Goal: Task Accomplishment & Management: Use online tool/utility

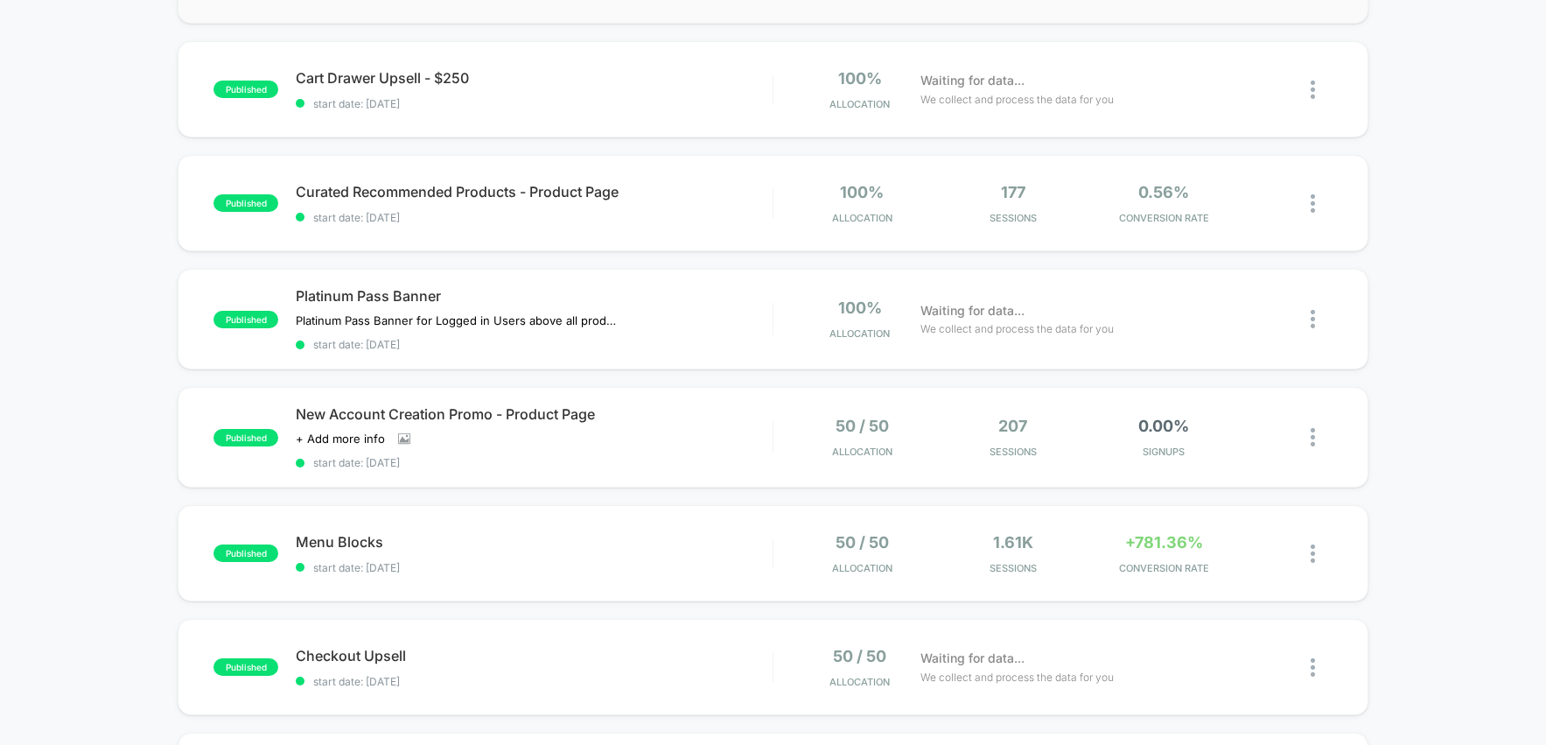
scroll to position [498, 0]
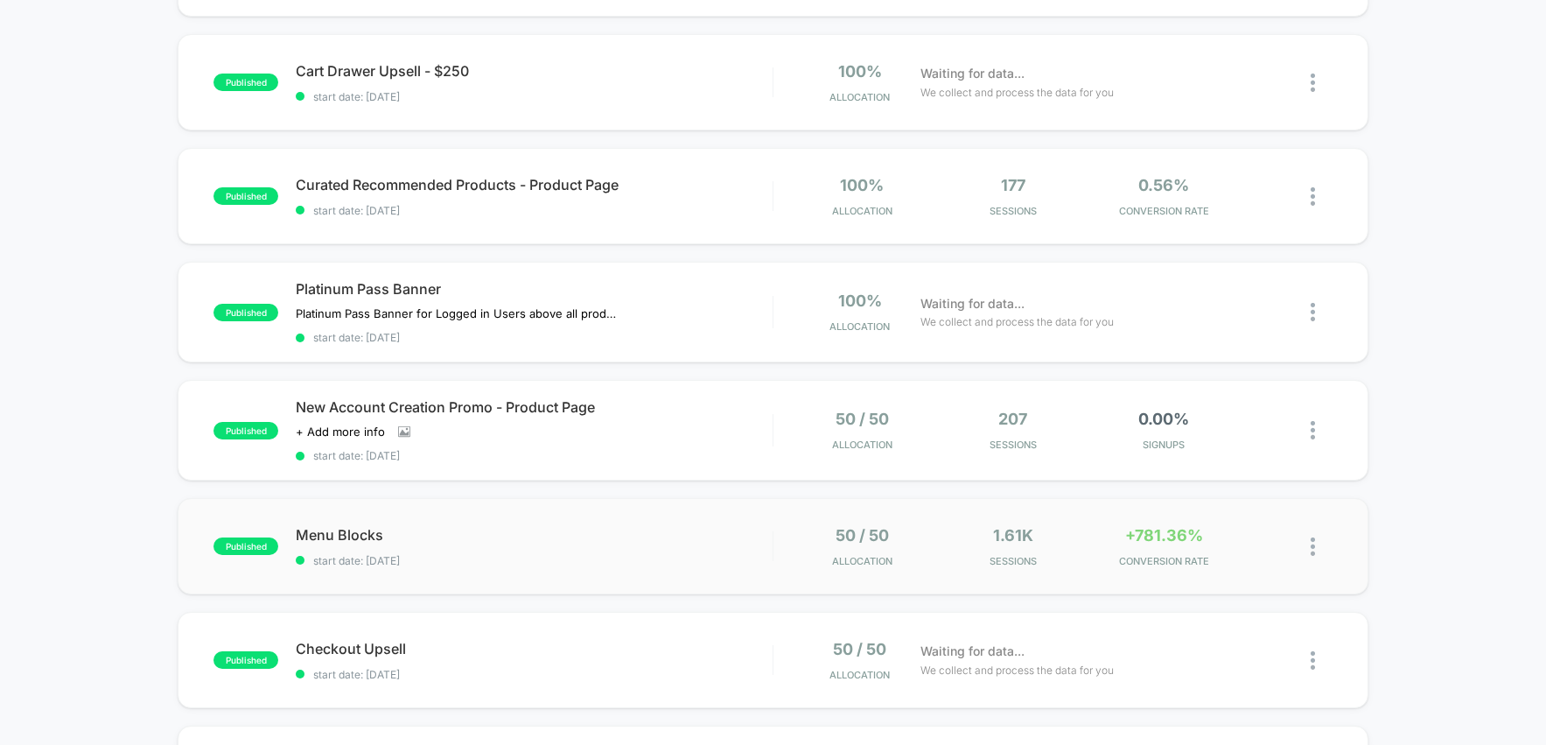
click at [801, 570] on div "published Menu Blocks start date: [DATE] 50 / 50 Allocation 1.61k Sessions +781…" at bounding box center [773, 546] width 1191 height 96
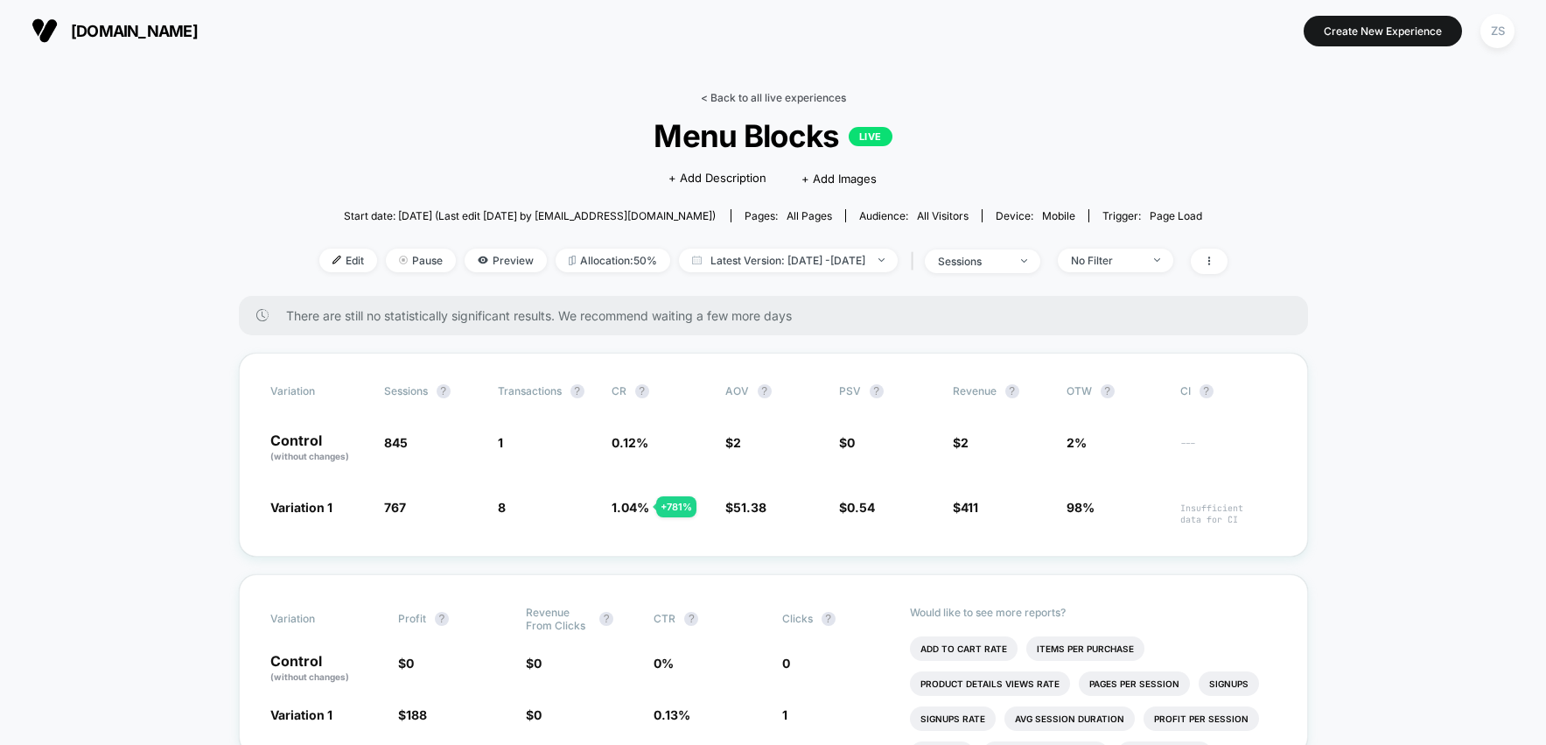
click at [768, 93] on link "< Back to all live experiences" at bounding box center [773, 97] width 145 height 13
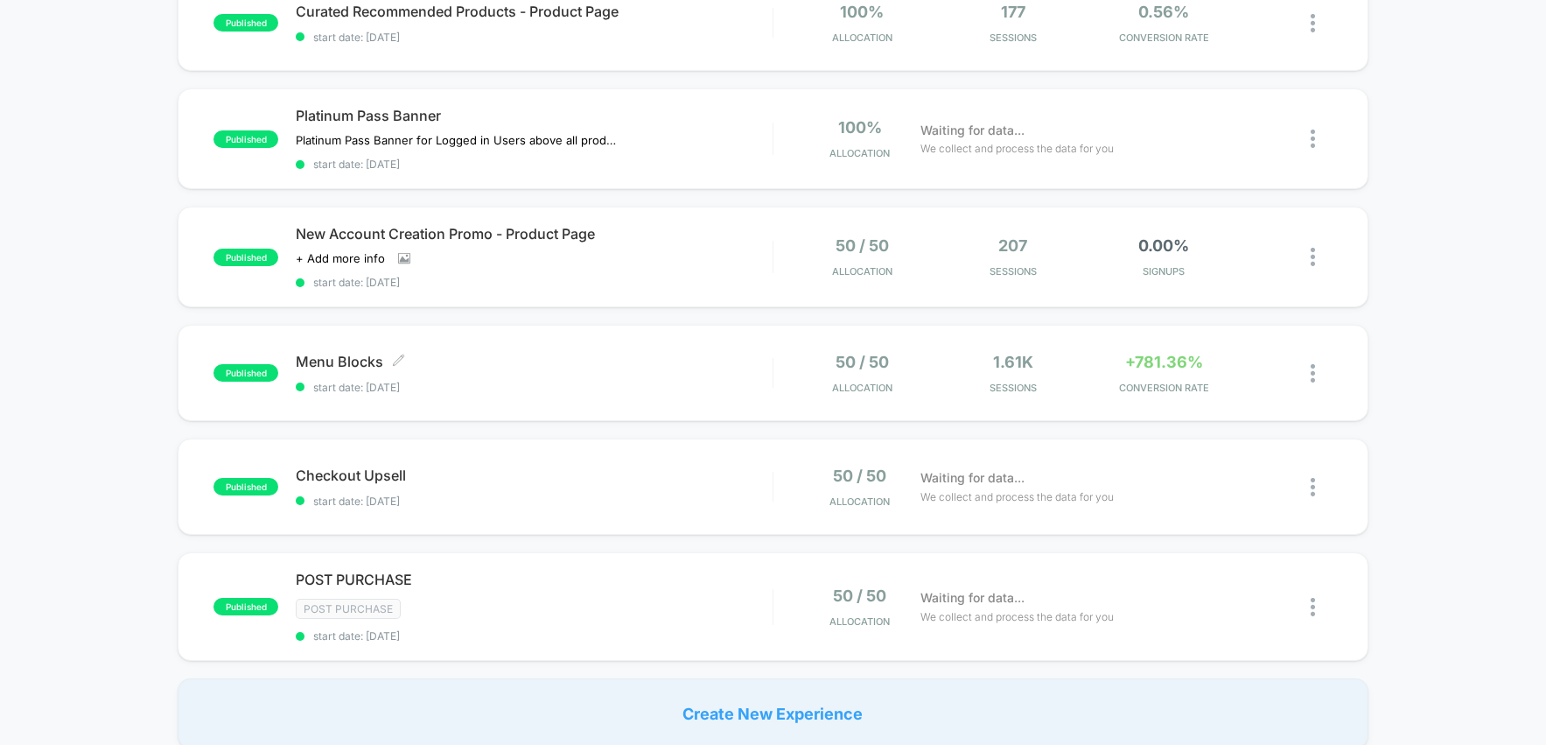
scroll to position [672, 0]
click at [676, 512] on div "published Checkout Upsell start date: [DATE] 50 / 50 Allocation Waiting for dat…" at bounding box center [773, 485] width 1191 height 96
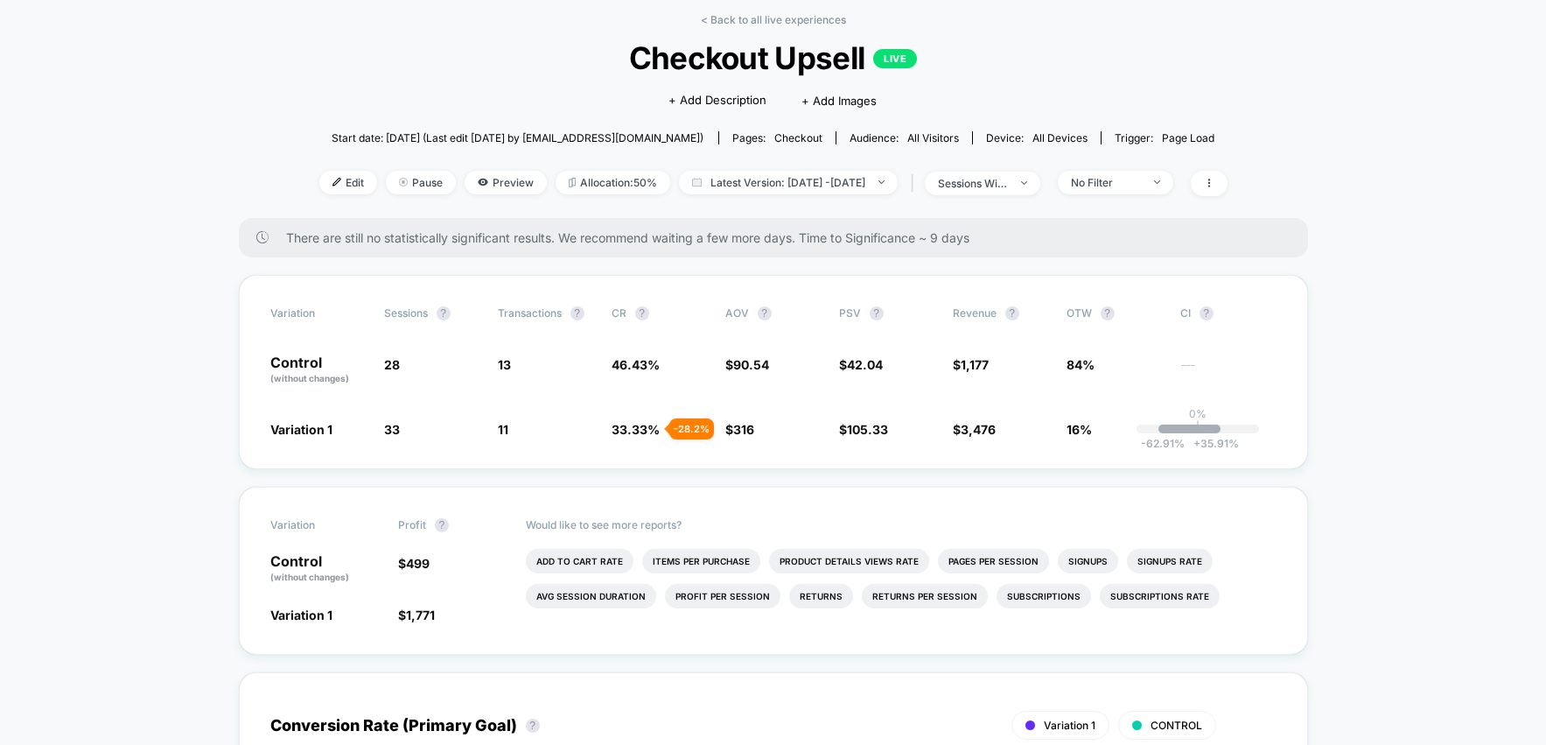
scroll to position [82, 0]
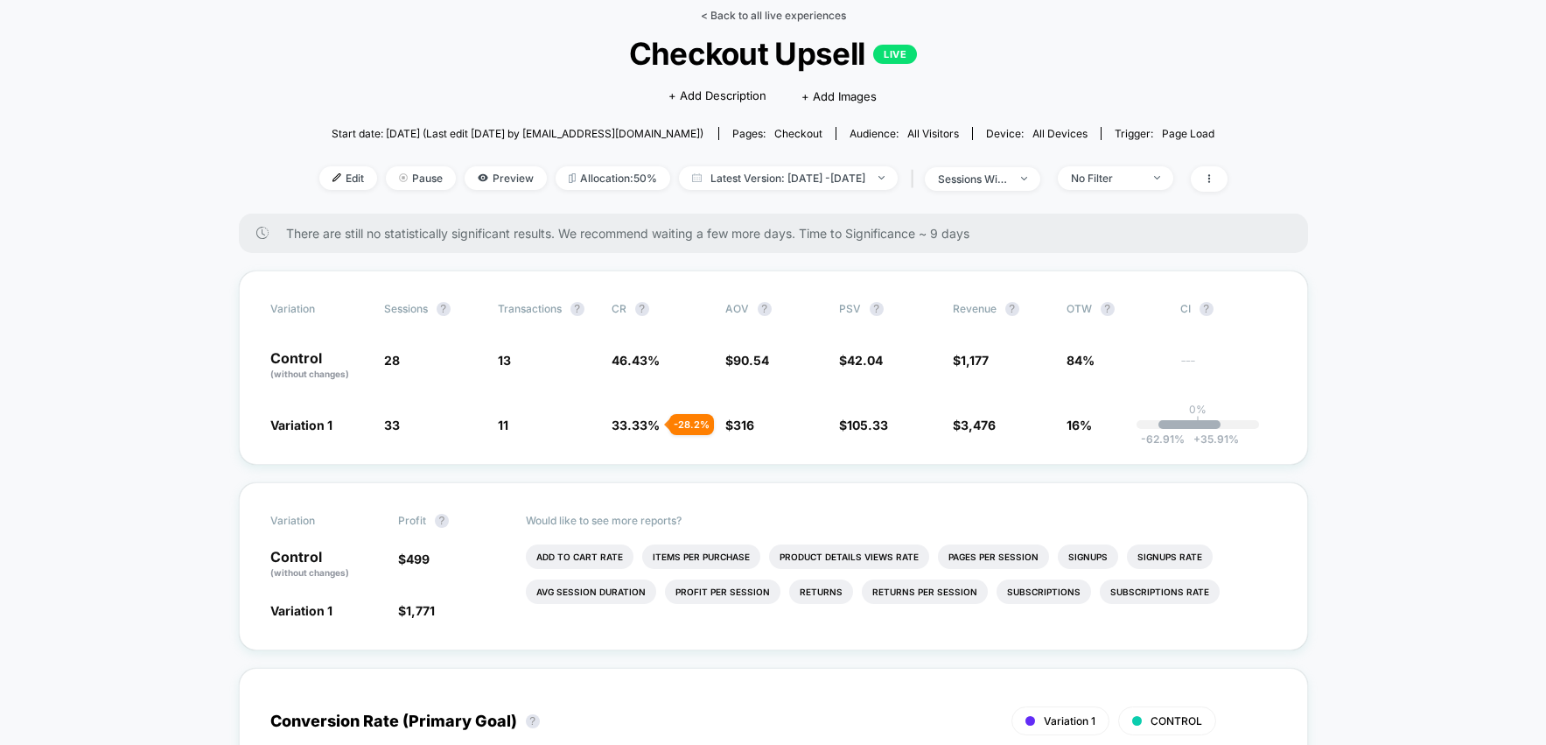
click at [717, 13] on link "< Back to all live experiences" at bounding box center [773, 15] width 145 height 13
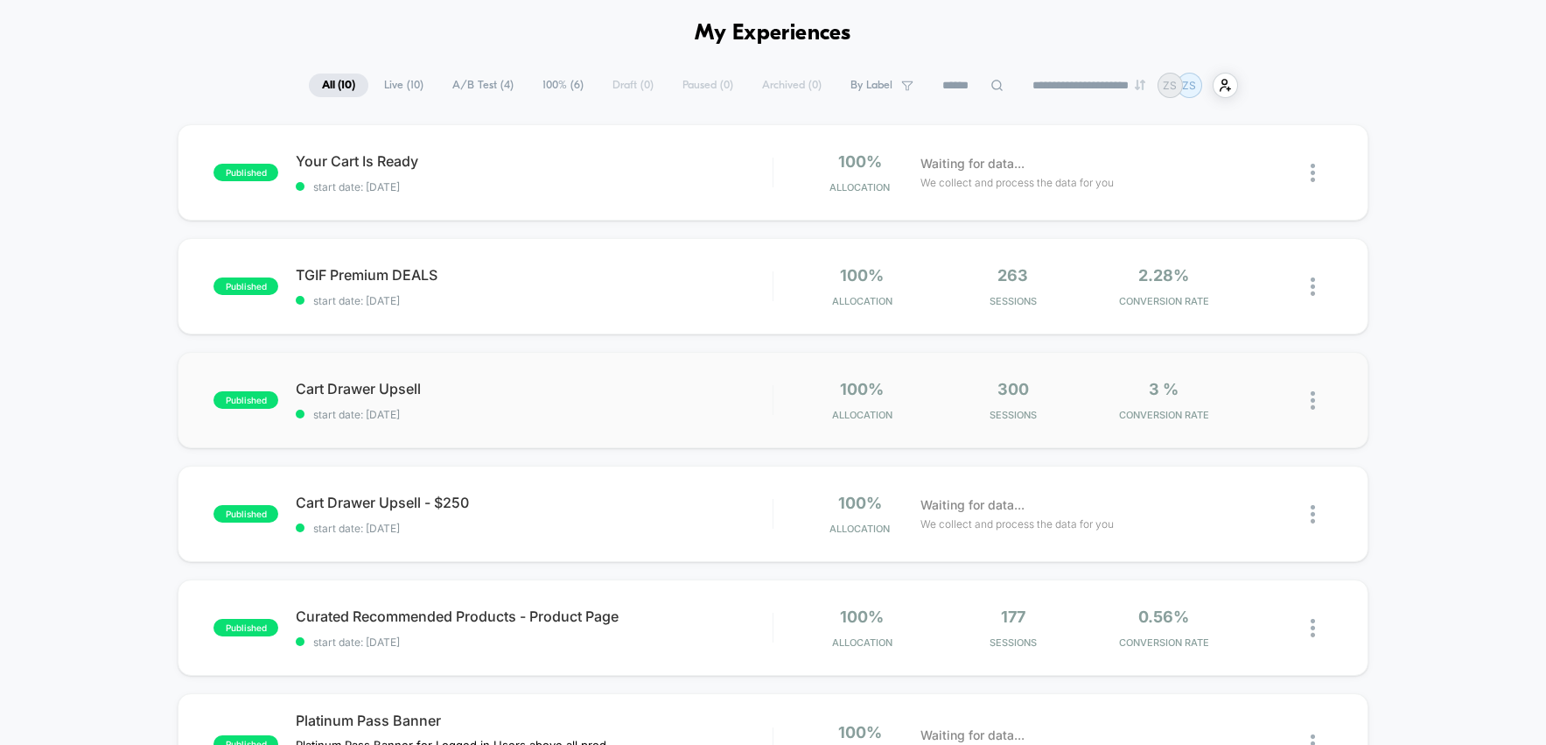
scroll to position [80, 0]
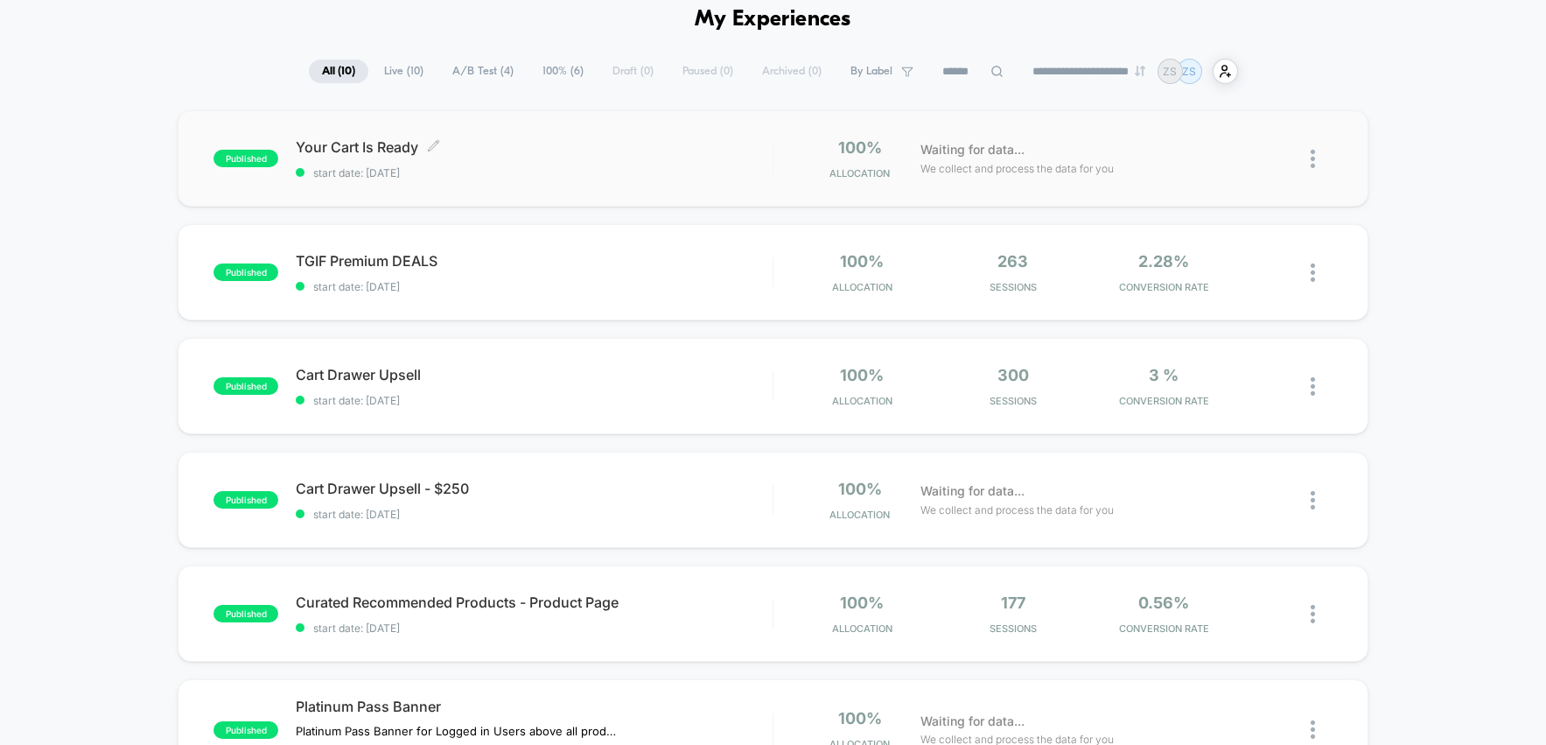
click at [724, 158] on div "Your Cart Is Ready Click to edit experience details Click to edit experience de…" at bounding box center [534, 158] width 477 height 41
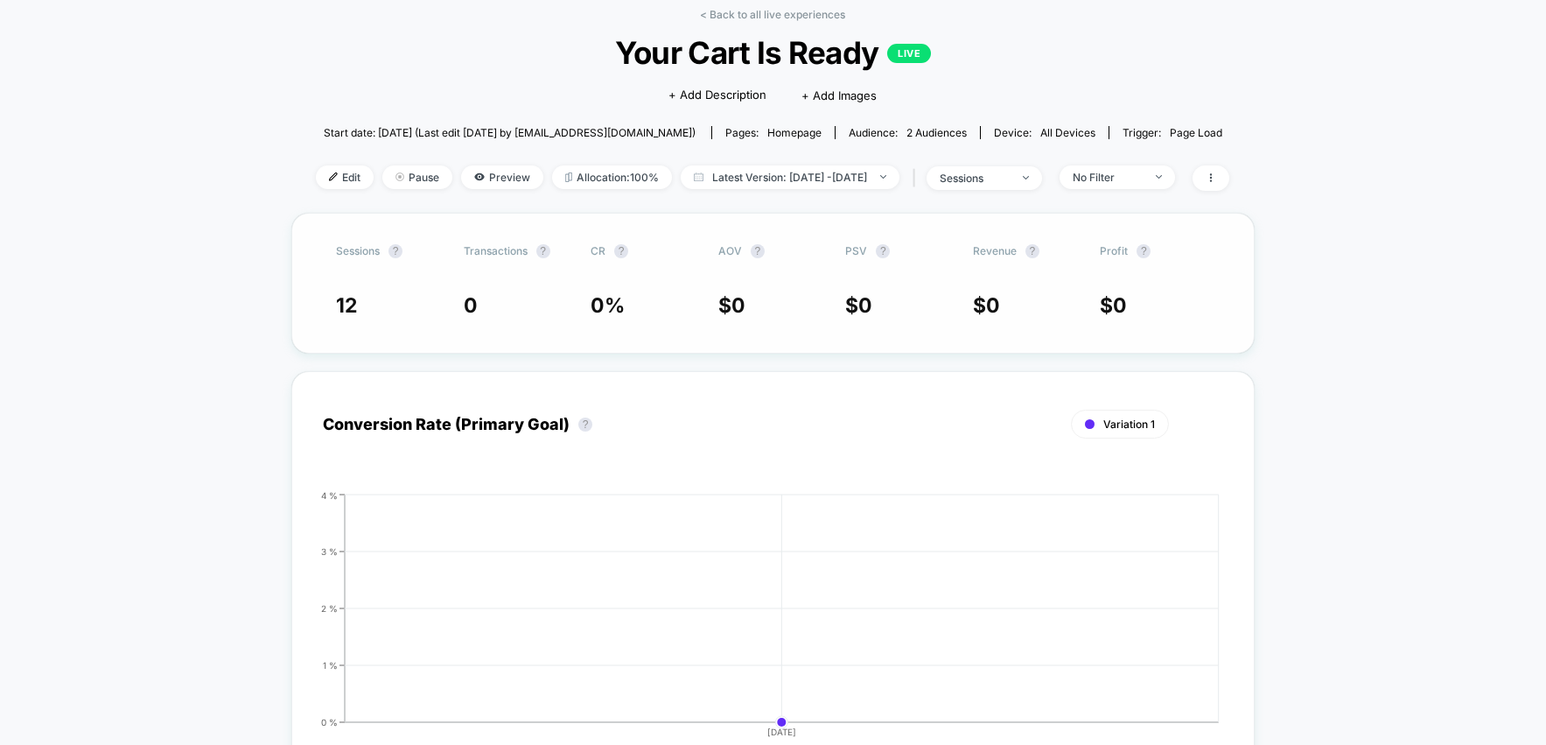
scroll to position [79, 0]
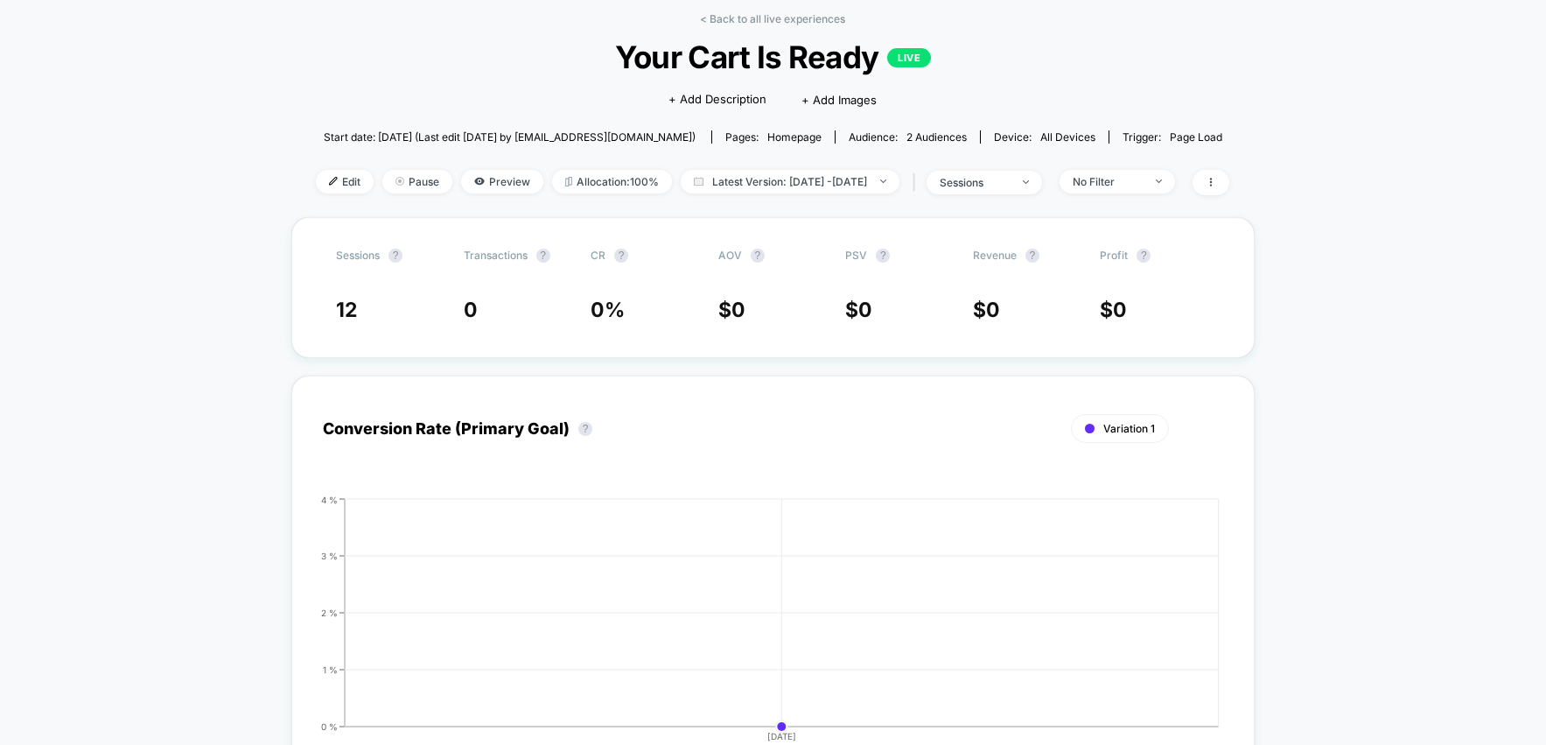
click at [758, 192] on div "Edit Pause Preview Allocation: 100% Latest Version: [DATE] - [DATE] | sessions …" at bounding box center [772, 182] width 913 height 25
click at [766, 180] on span "Latest Version: [DATE] - [DATE]" at bounding box center [790, 182] width 219 height 24
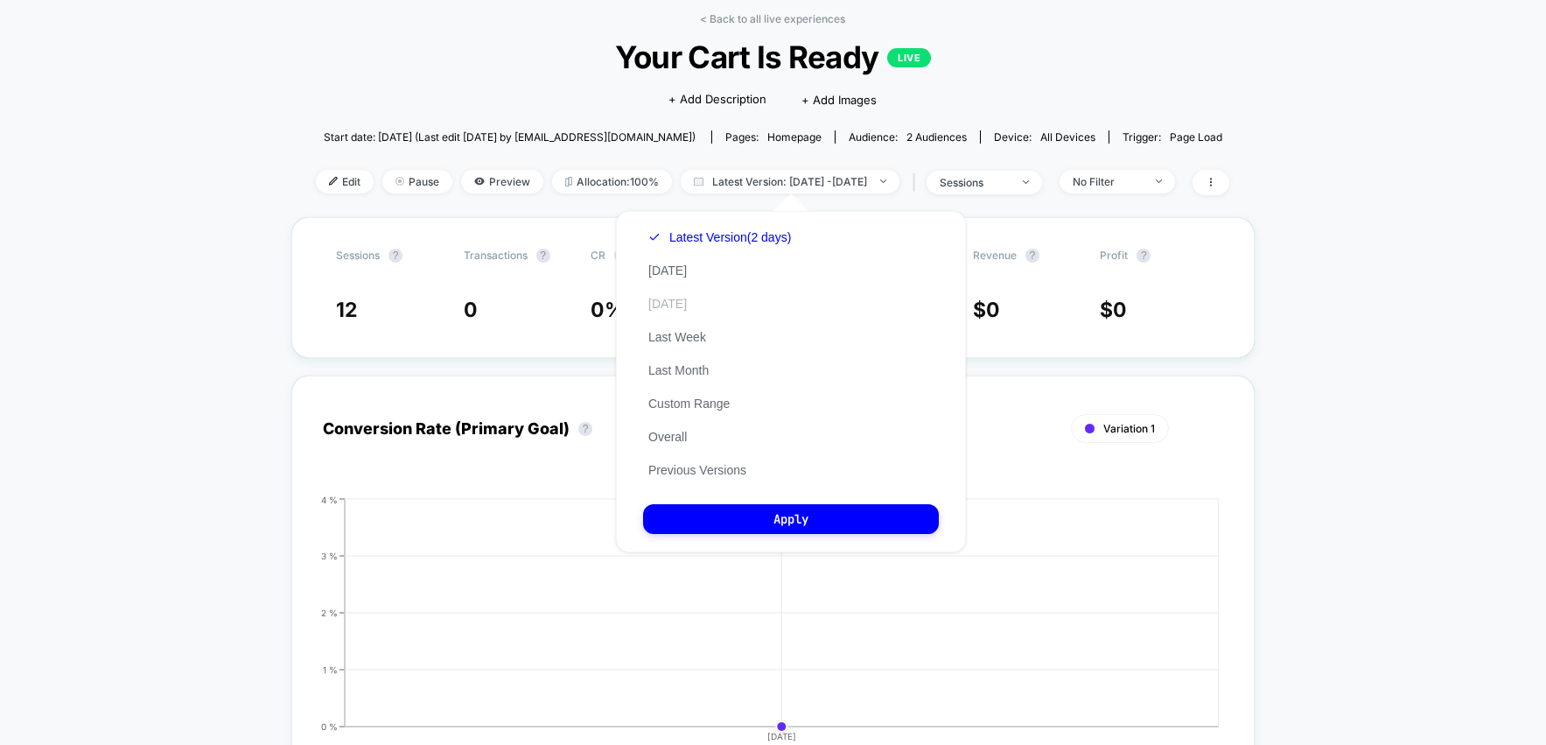
click at [692, 306] on button "[DATE]" at bounding box center [667, 304] width 49 height 16
click at [690, 341] on button "Last Week" at bounding box center [677, 337] width 68 height 16
click at [696, 413] on div "Latest Version (2 days) [DATE] [DATE] Last Week Last Month Custom Range Overall…" at bounding box center [709, 353] width 132 height 266
click at [696, 410] on button "Custom Range" at bounding box center [689, 403] width 92 height 16
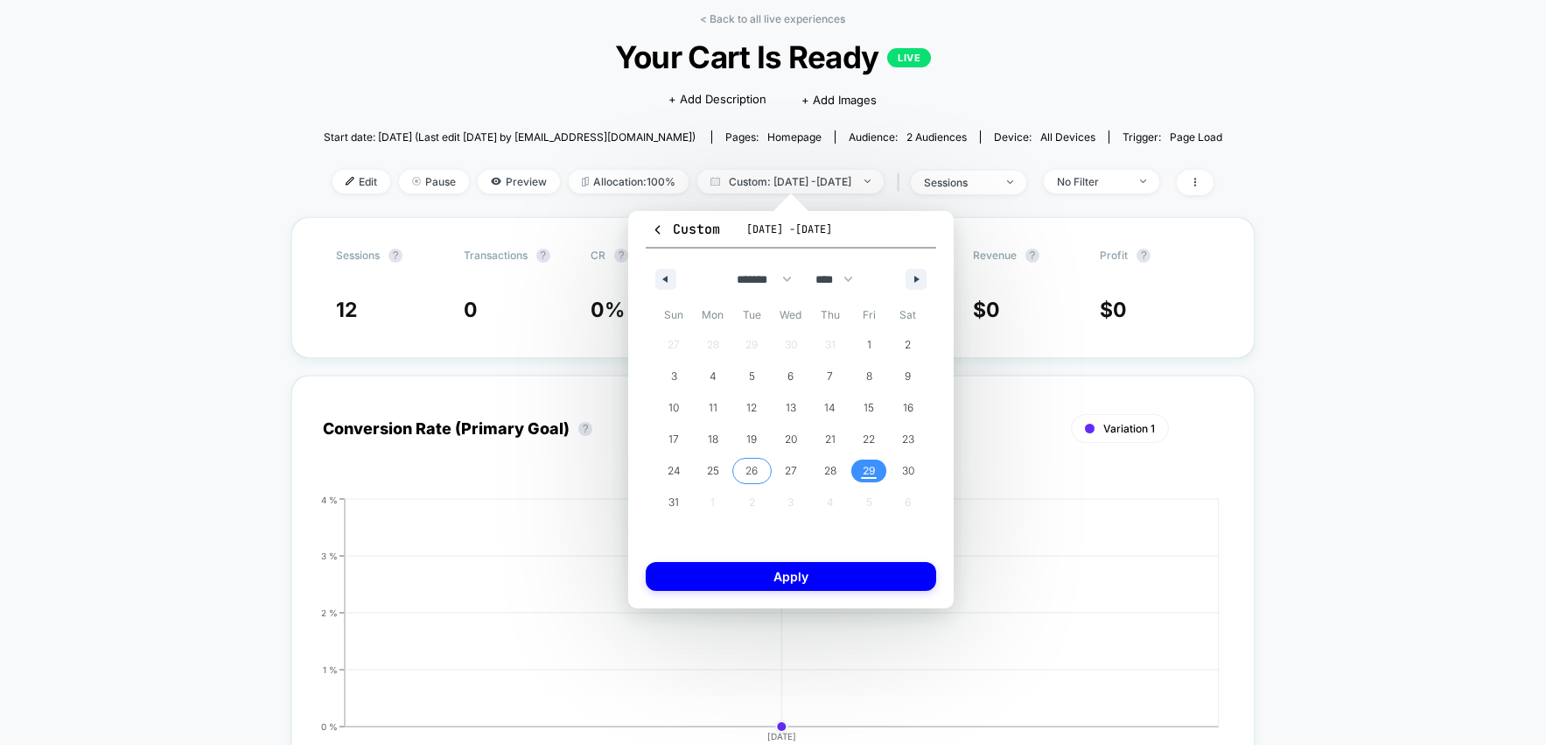
click at [756, 472] on span "26" at bounding box center [751, 470] width 12 height 31
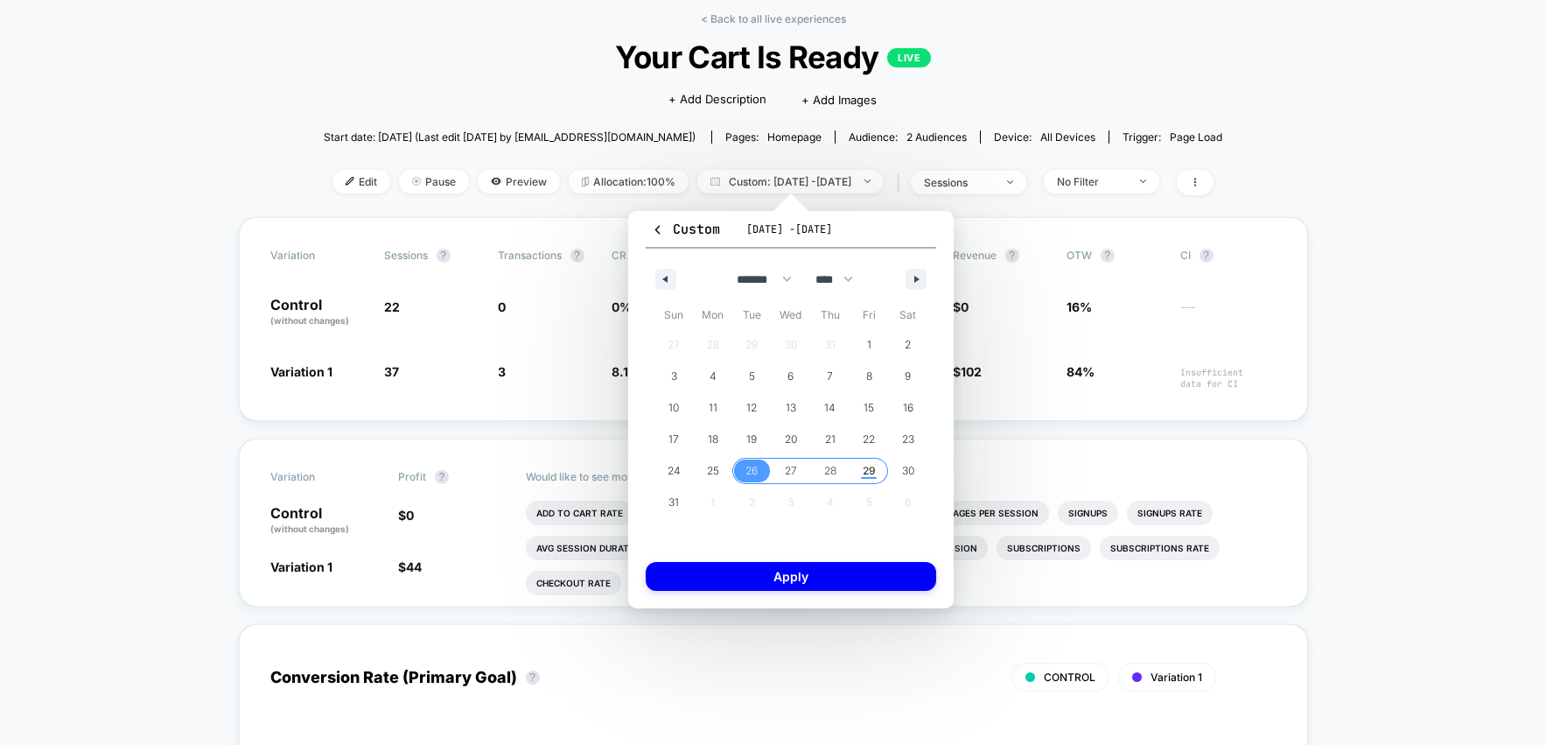
click at [861, 465] on span "29" at bounding box center [869, 470] width 39 height 23
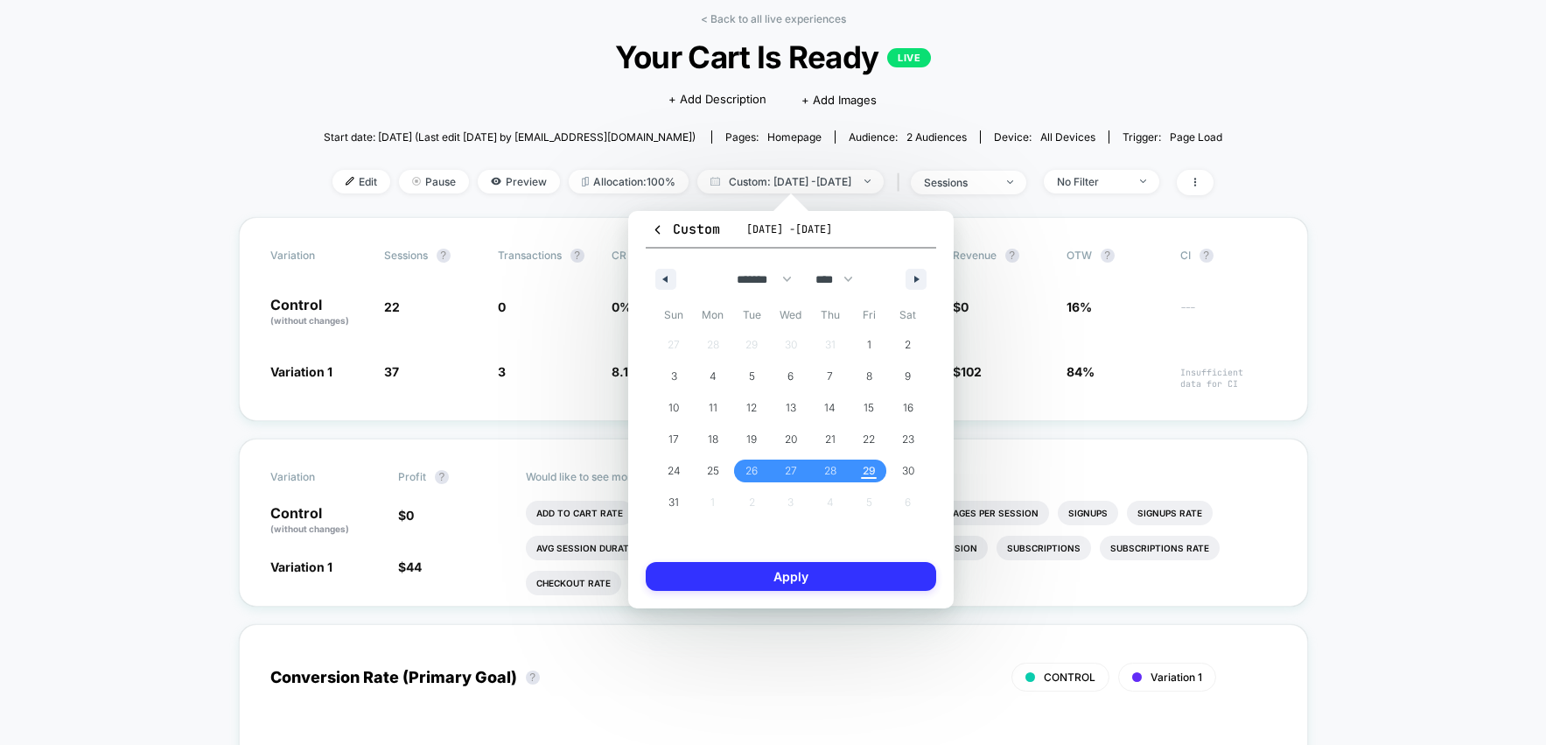
click at [835, 582] on button "Apply" at bounding box center [791, 576] width 290 height 29
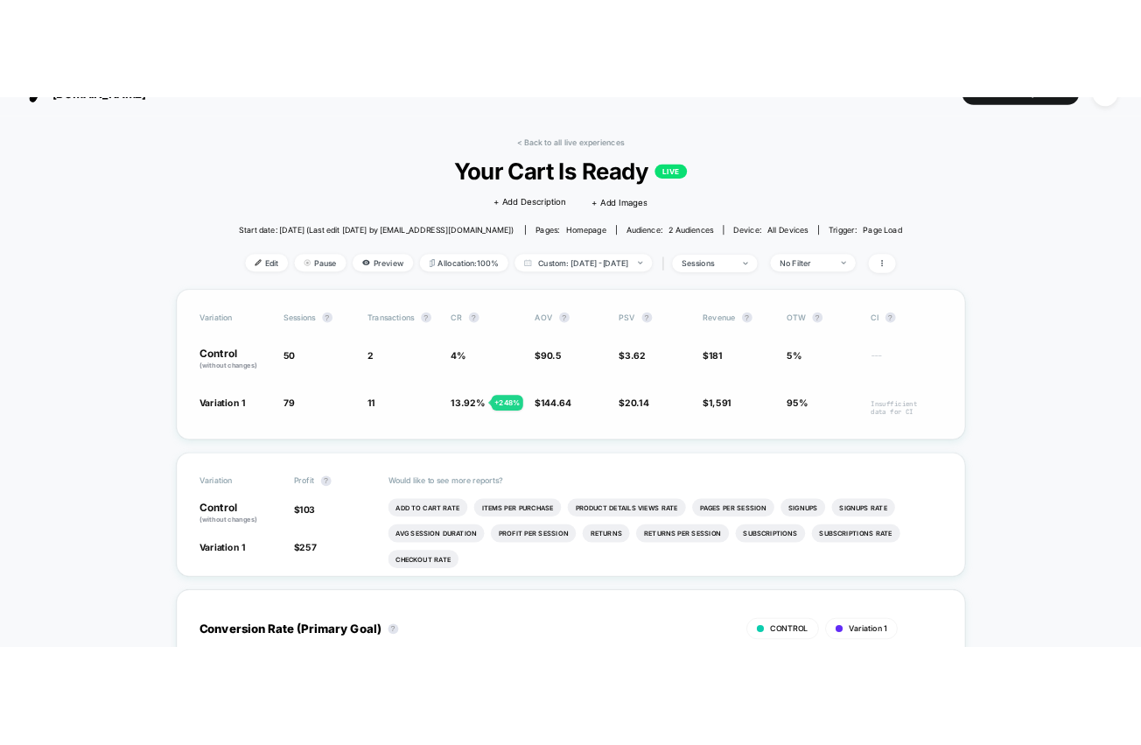
scroll to position [35, 0]
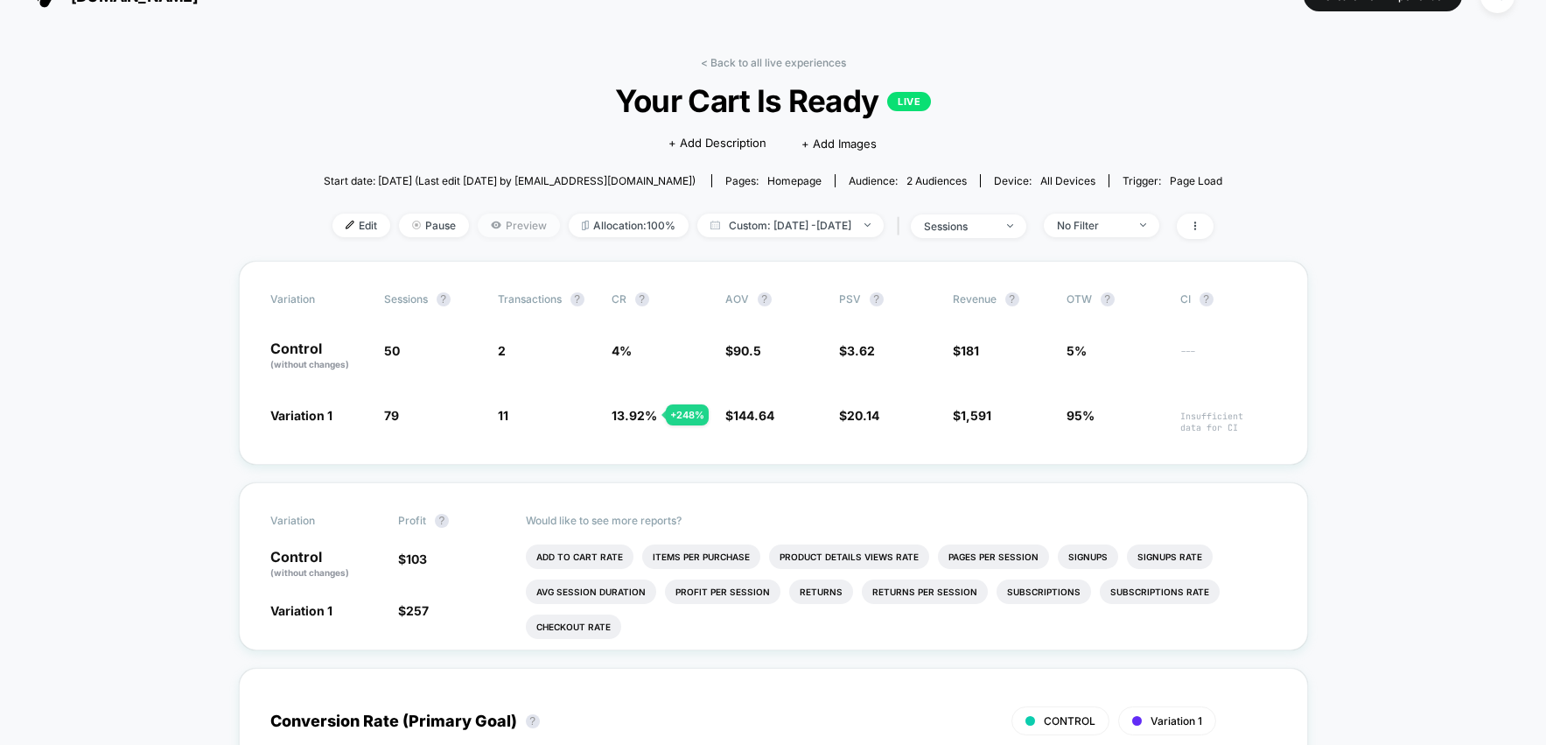
click at [490, 228] on span "Preview" at bounding box center [519, 225] width 82 height 24
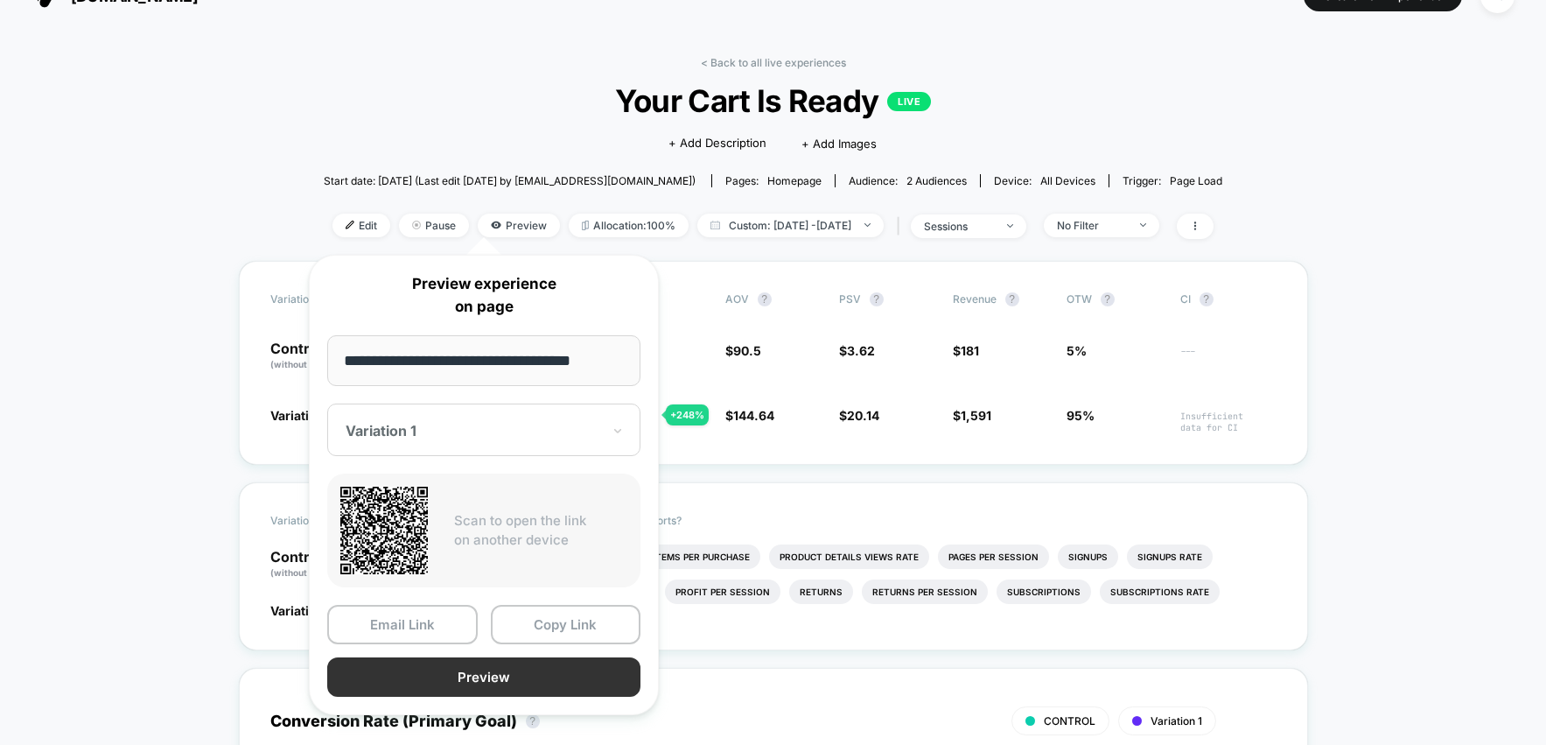
click at [479, 682] on button "Preview" at bounding box center [483, 676] width 313 height 39
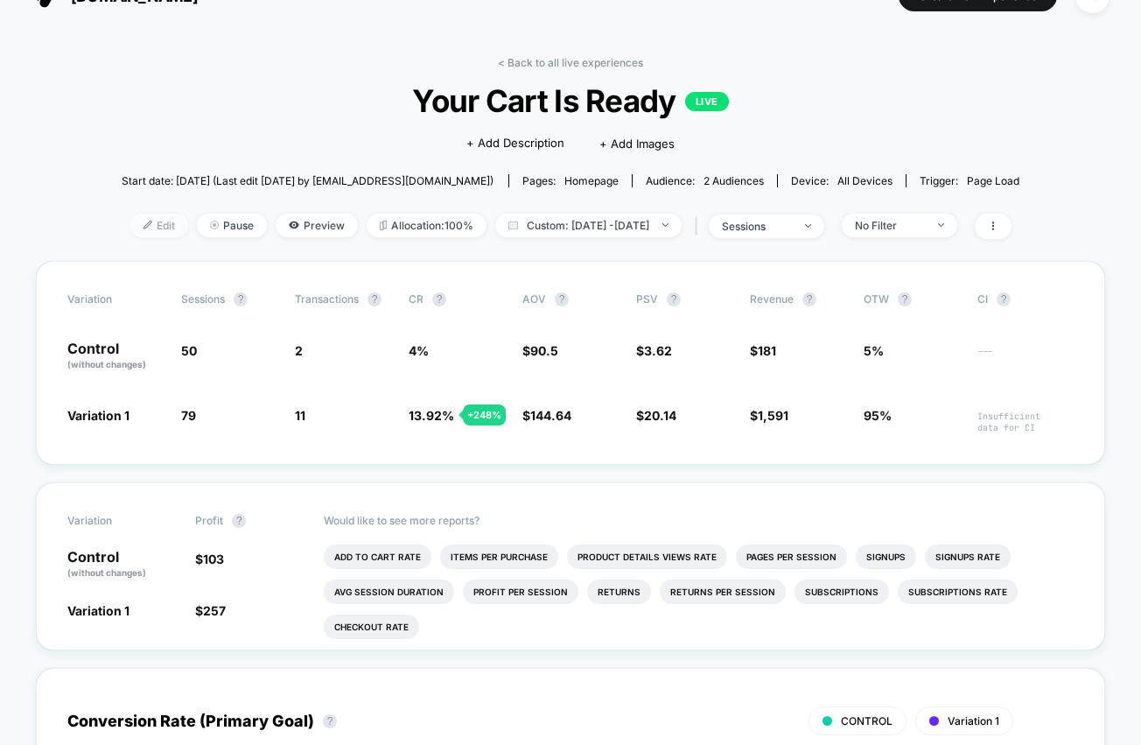
click at [134, 224] on span "Edit" at bounding box center [159, 225] width 58 height 24
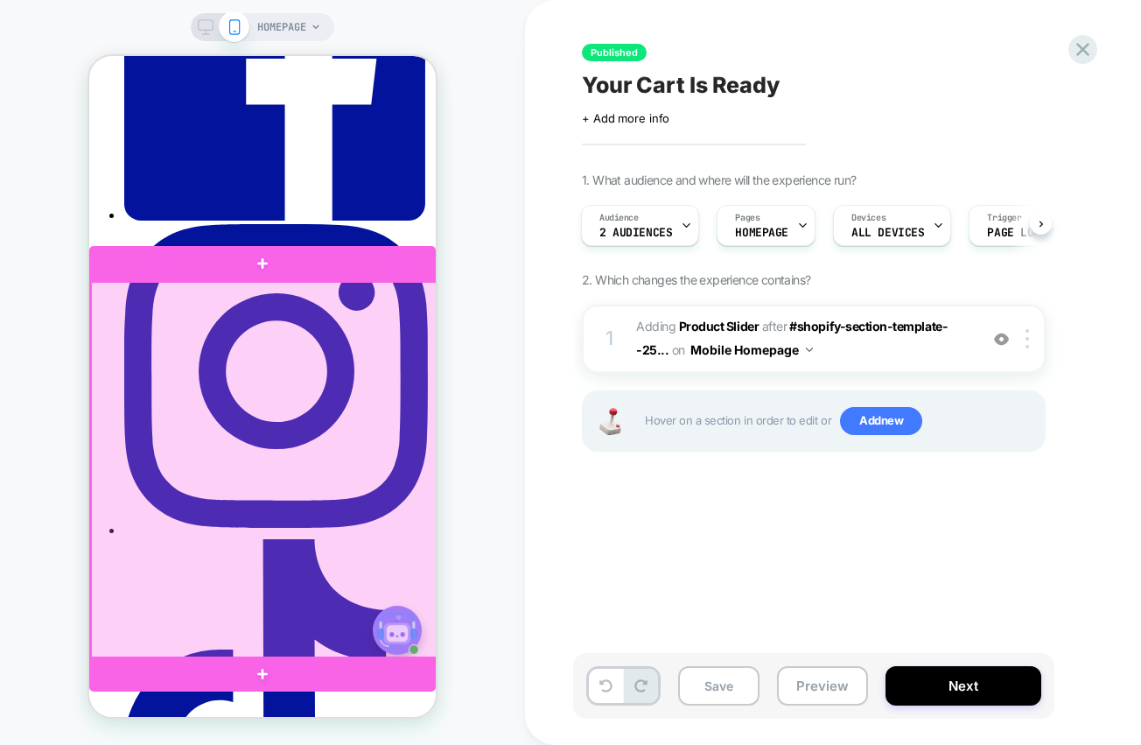
scroll to position [301, 0]
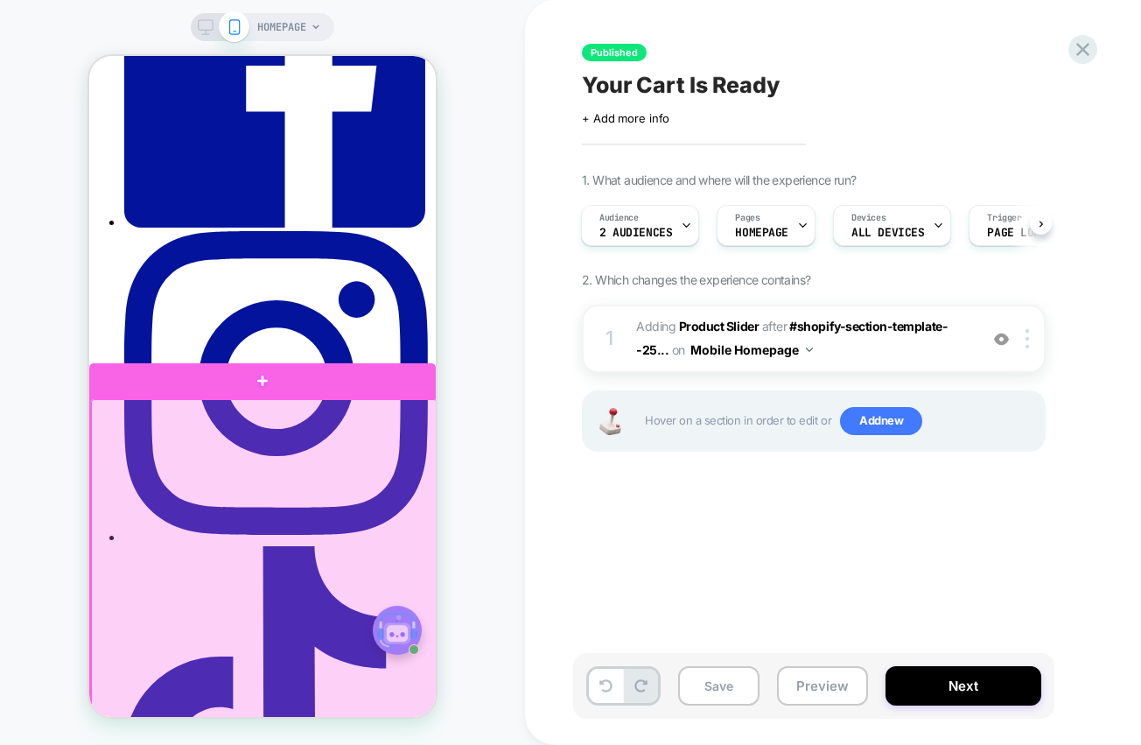
click at [271, 473] on div at bounding box center [264, 587] width 346 height 377
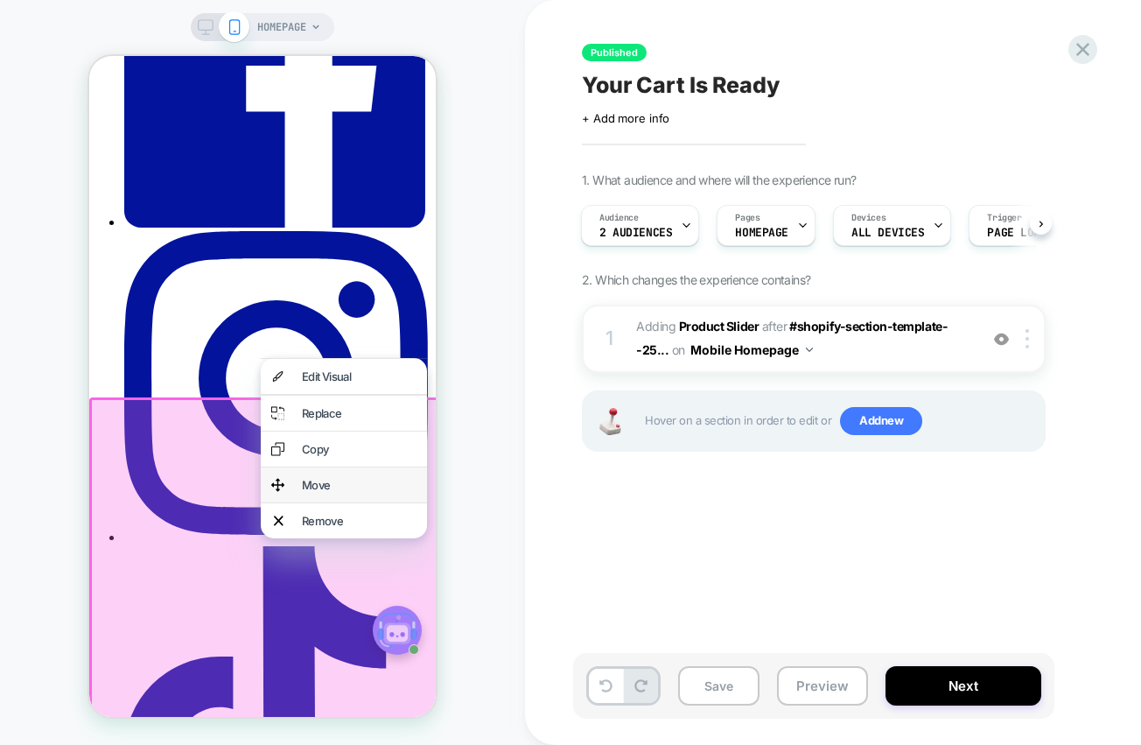
click at [309, 491] on div "Move" at bounding box center [359, 485] width 115 height 14
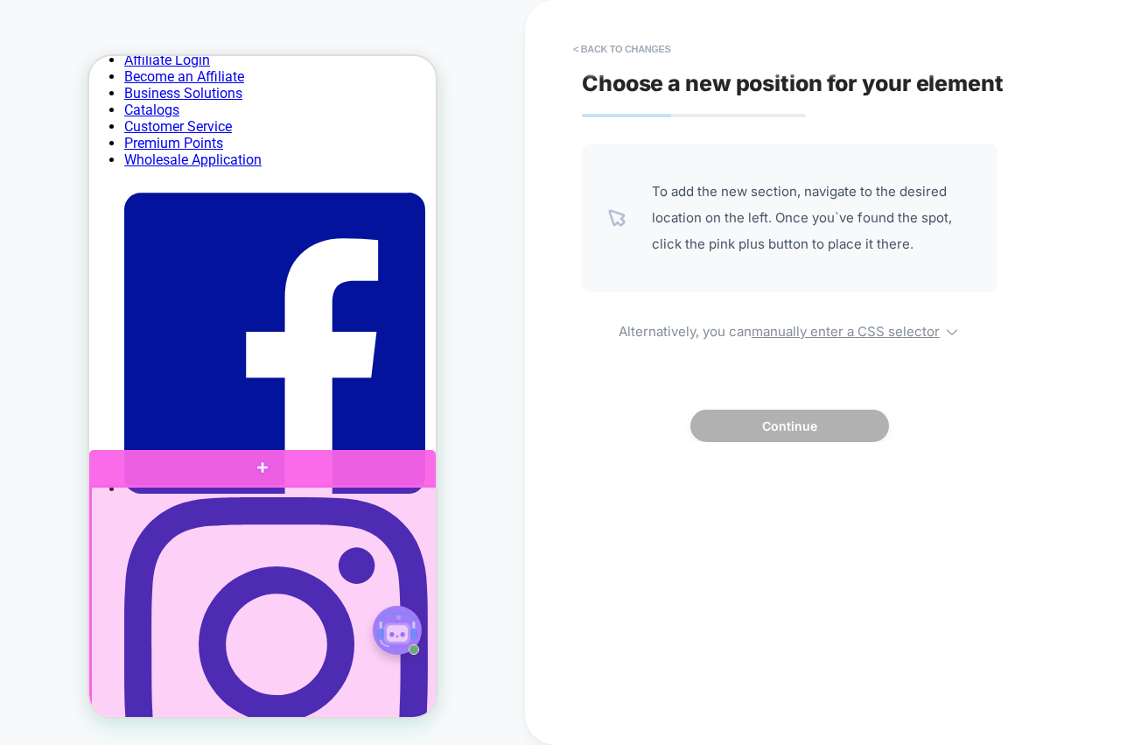
scroll to position [0, 0]
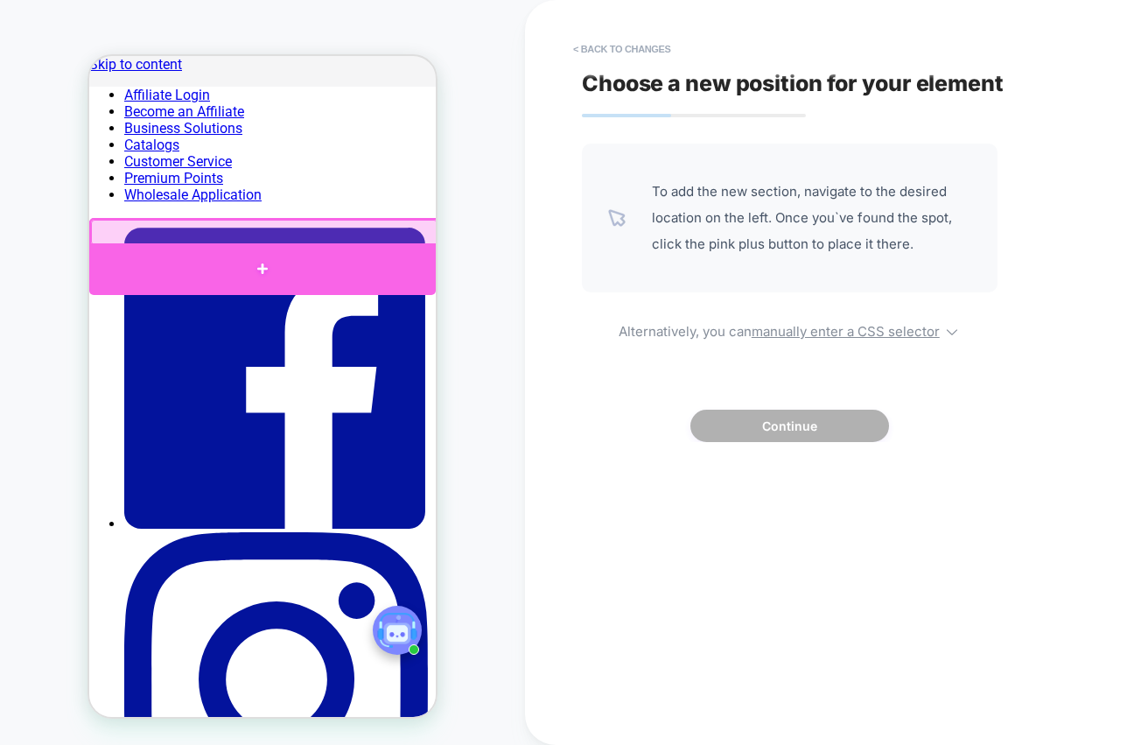
click at [260, 257] on div at bounding box center [262, 269] width 346 height 52
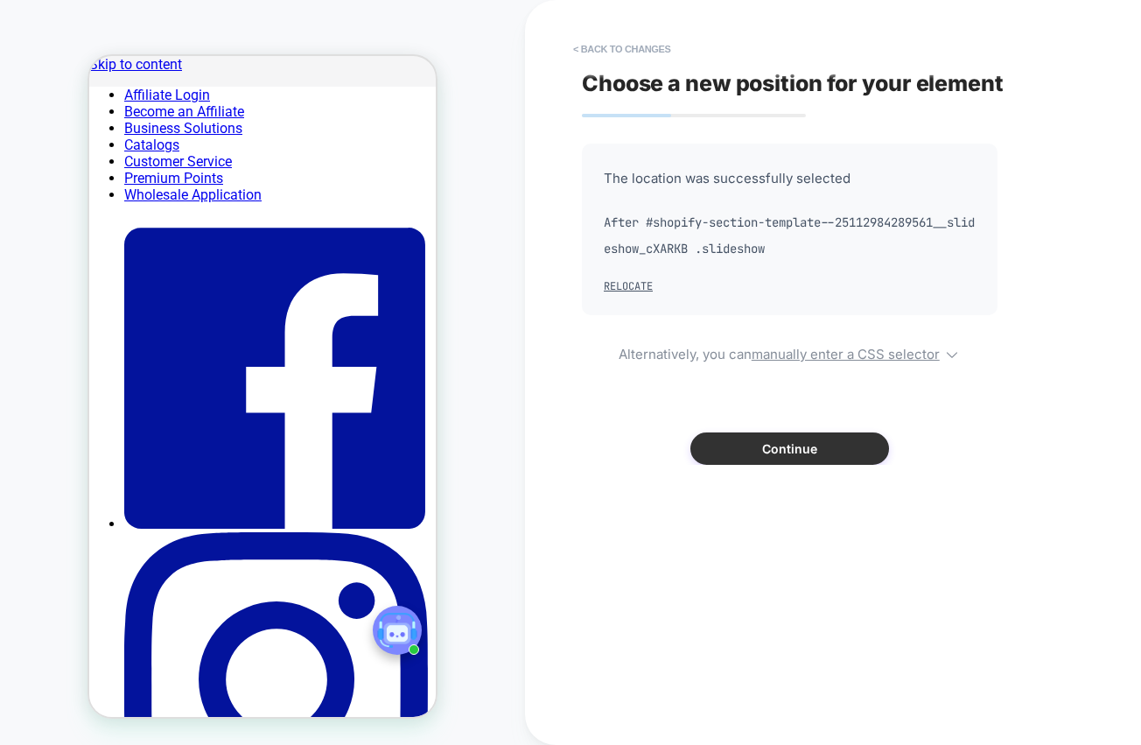
click at [797, 445] on button "Continue" at bounding box center [789, 448] width 199 height 32
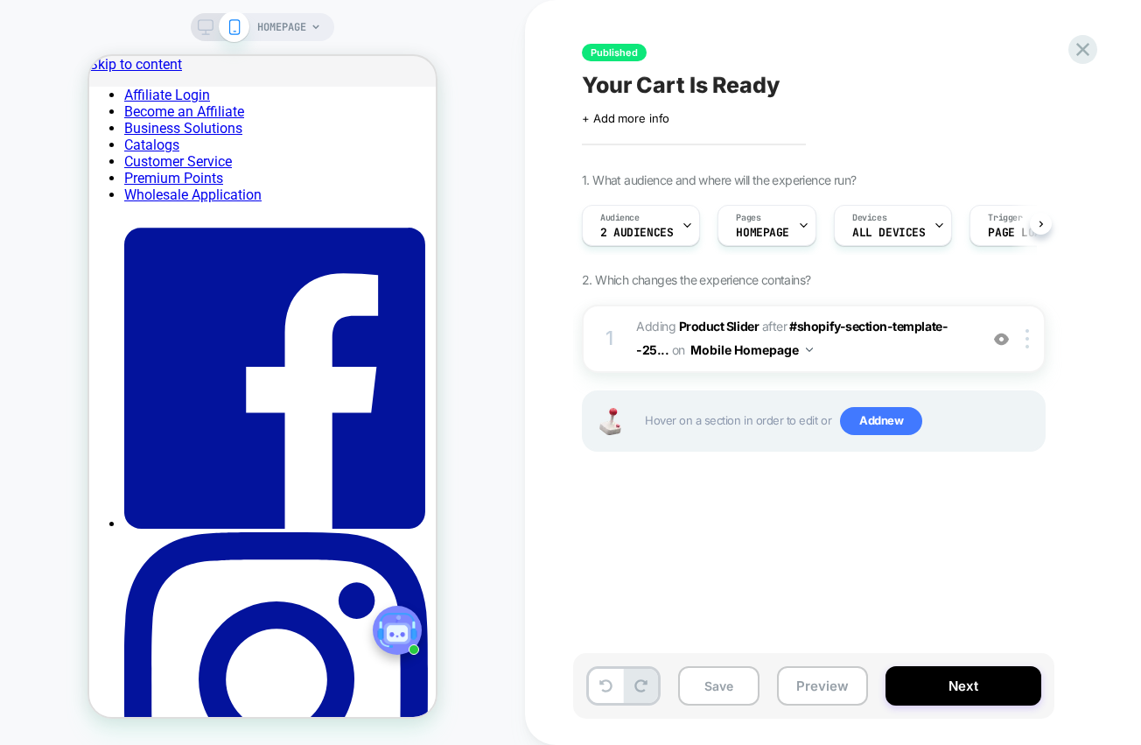
scroll to position [0, 1]
click at [954, 683] on button "Next" at bounding box center [963, 685] width 156 height 39
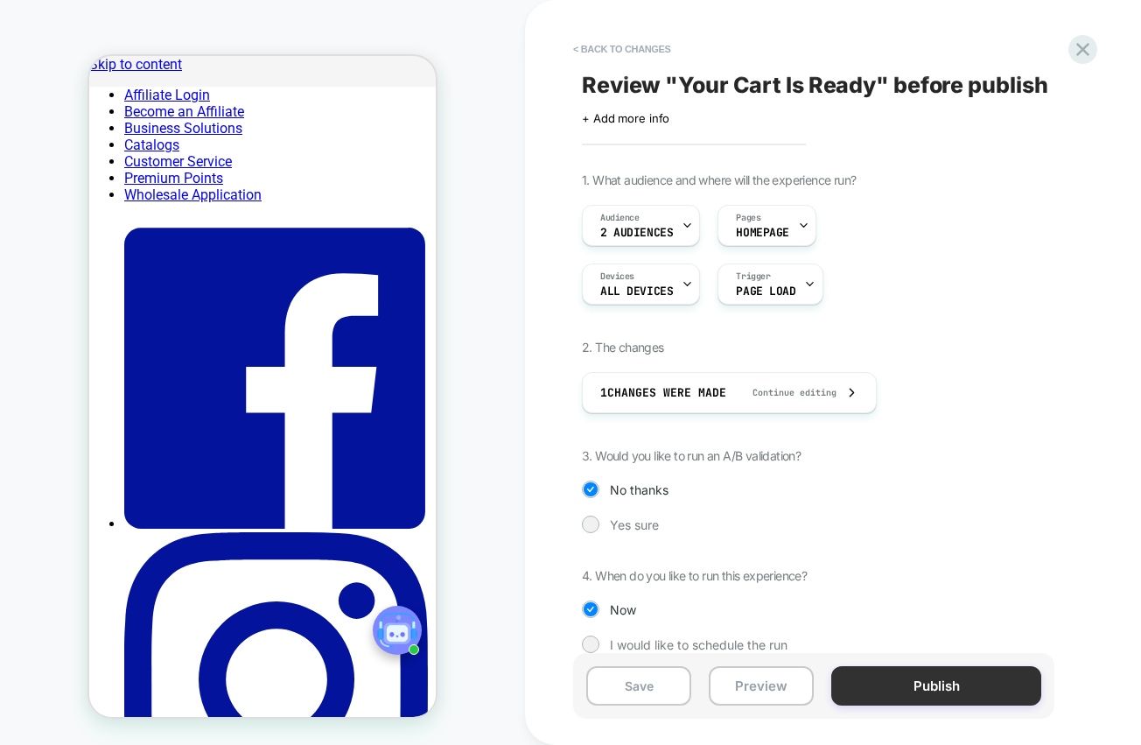
click at [956, 694] on button "Publish" at bounding box center [936, 685] width 210 height 39
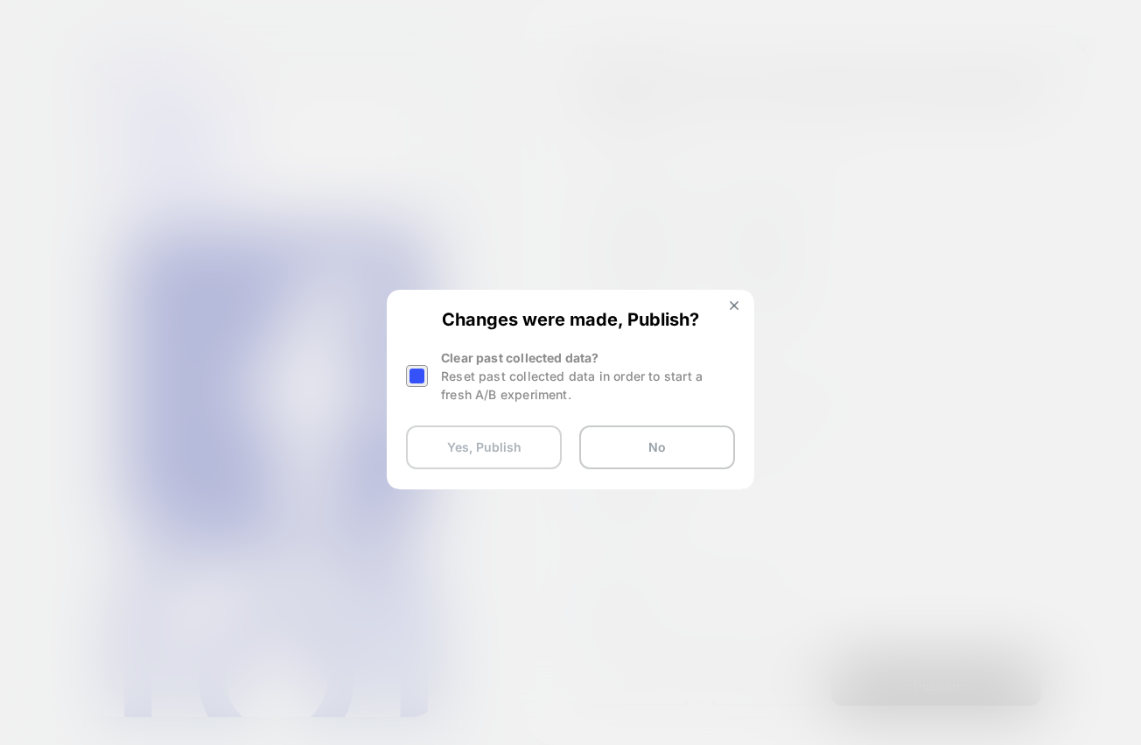
click at [502, 449] on button "Yes, Publish" at bounding box center [484, 447] width 156 height 44
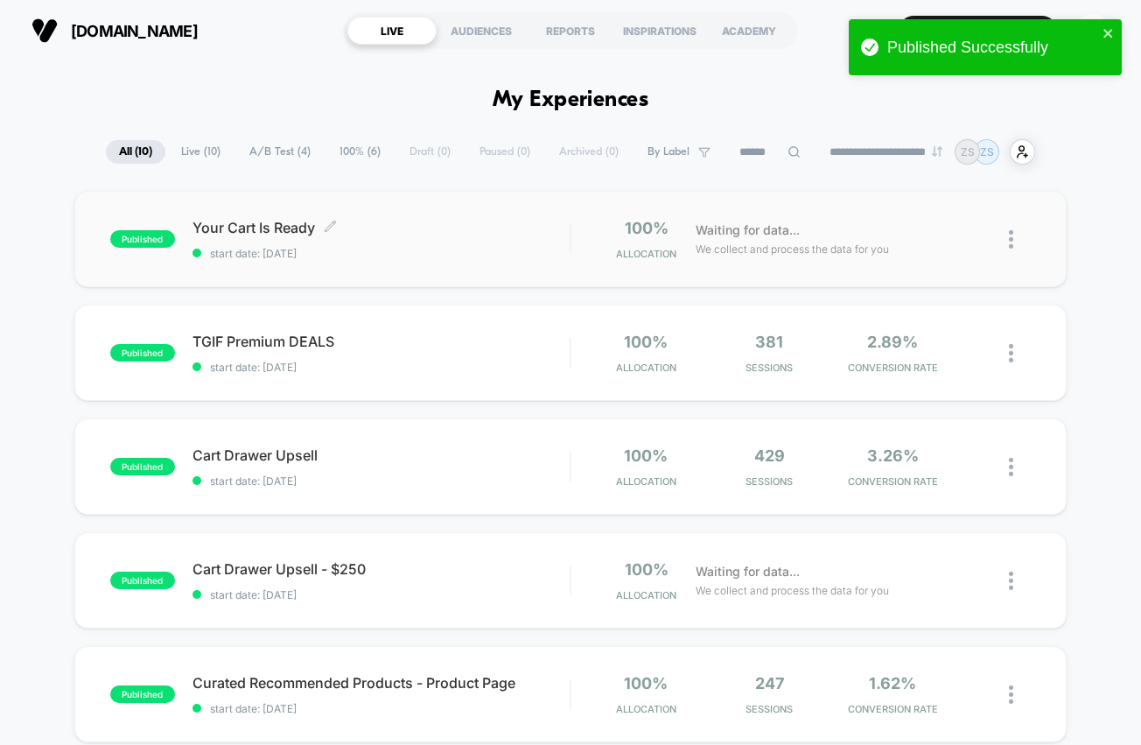
click at [485, 253] on span "start date: [DATE]" at bounding box center [380, 253] width 377 height 13
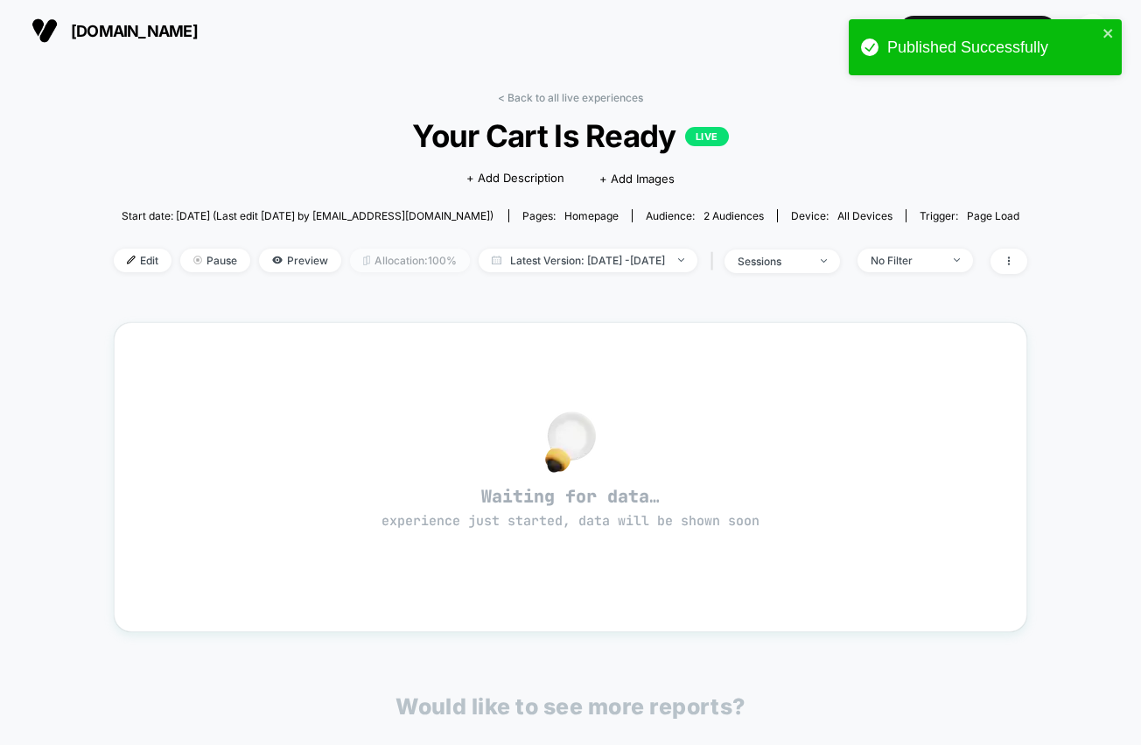
click at [356, 260] on span "Allocation: 100%" at bounding box center [410, 260] width 120 height 24
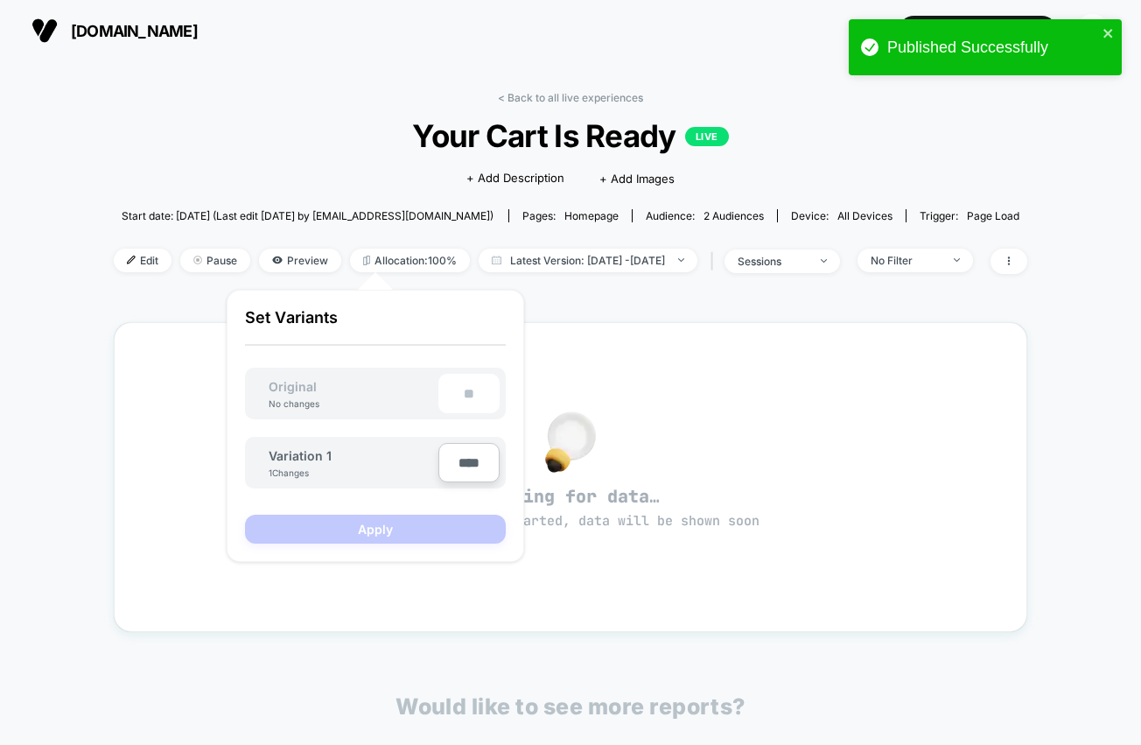
click at [464, 400] on div "**" at bounding box center [468, 393] width 61 height 39
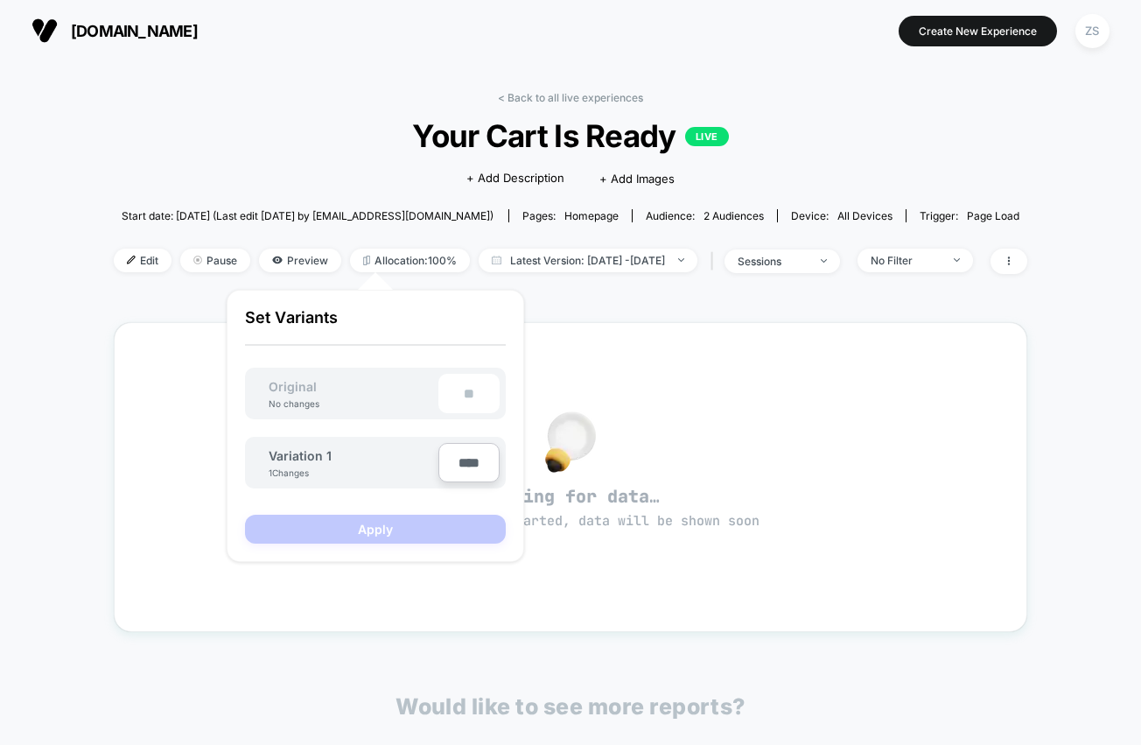
click at [459, 386] on div "**" at bounding box center [468, 393] width 61 height 39
click at [460, 462] on input "****" at bounding box center [468, 462] width 61 height 39
type input "***"
type input "**"
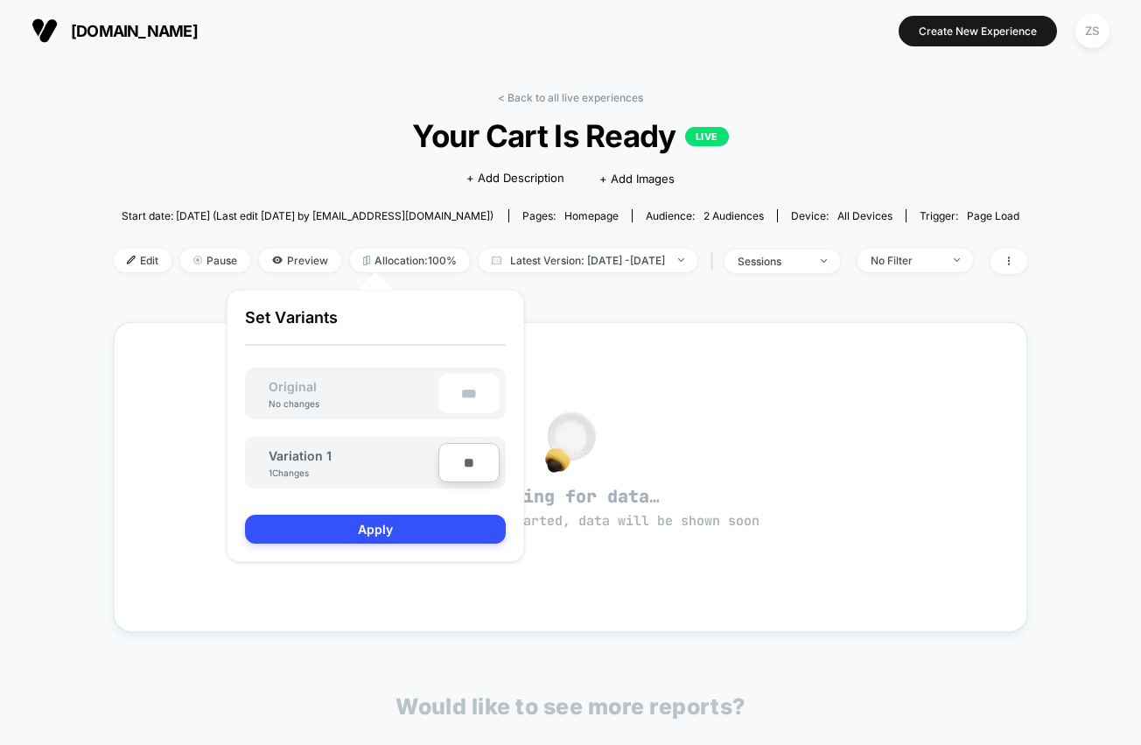
type input "***"
click at [438, 525] on button "Apply" at bounding box center [375, 528] width 261 height 29
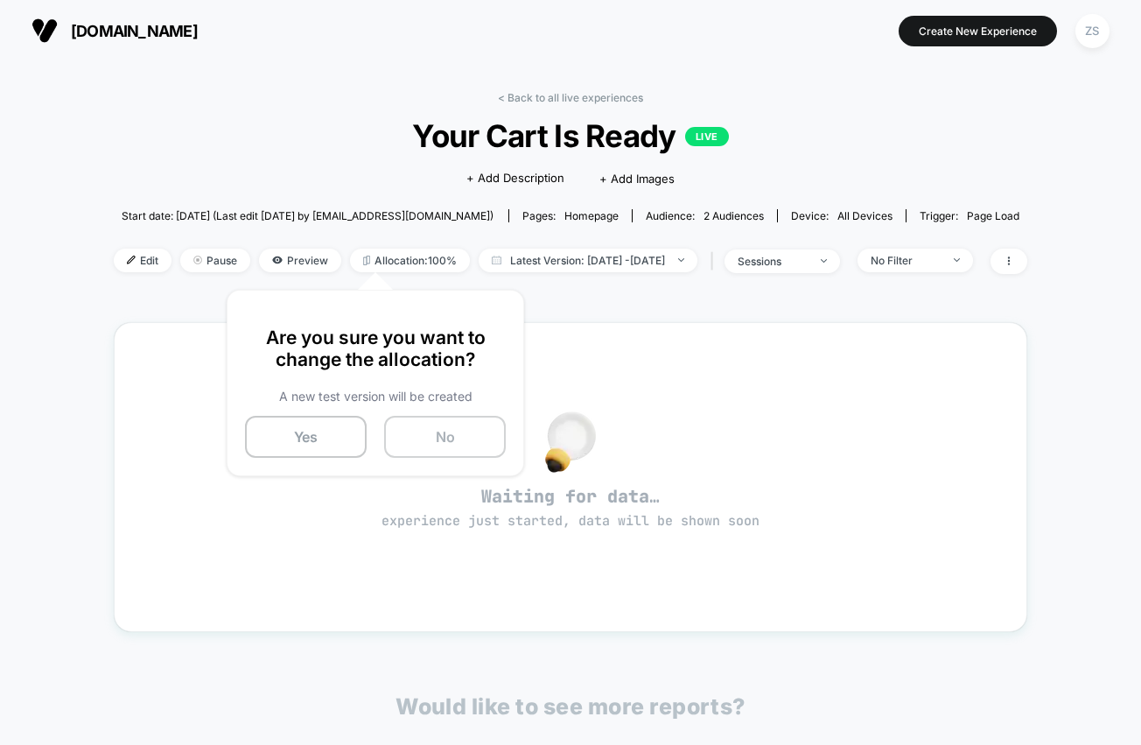
click at [452, 436] on button "No" at bounding box center [445, 437] width 122 height 42
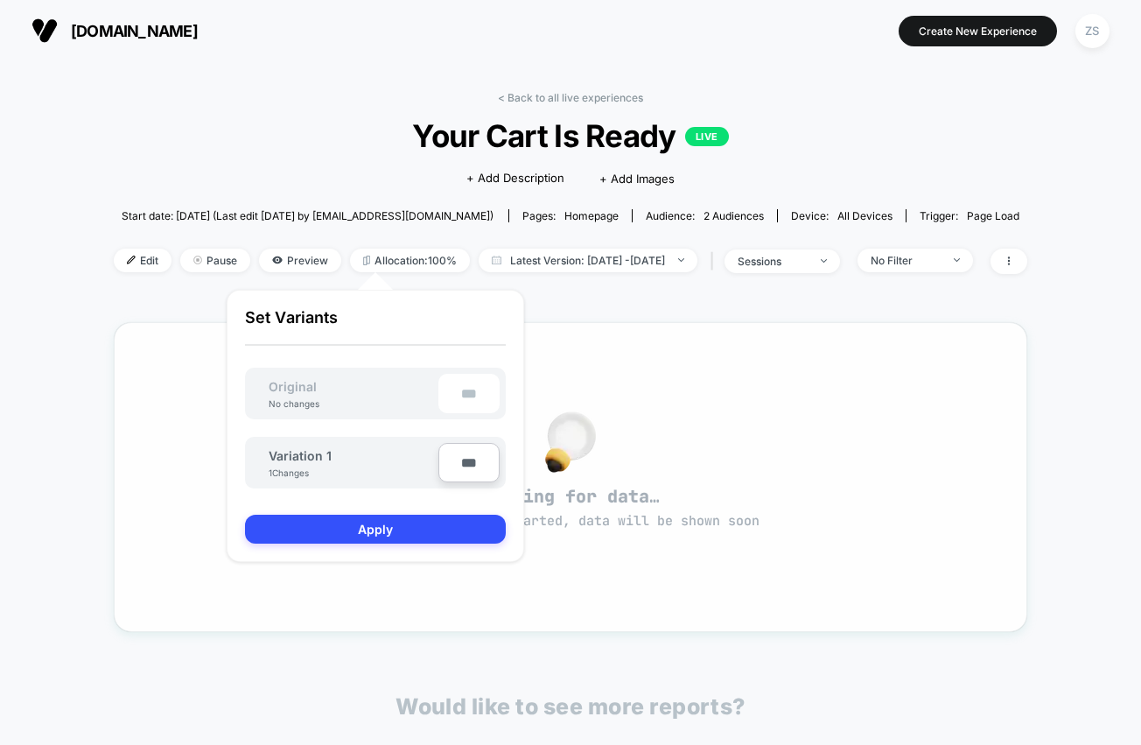
click at [551, 326] on div "Waiting for data… experience just started, data will be shown soon" at bounding box center [570, 477] width 913 height 310
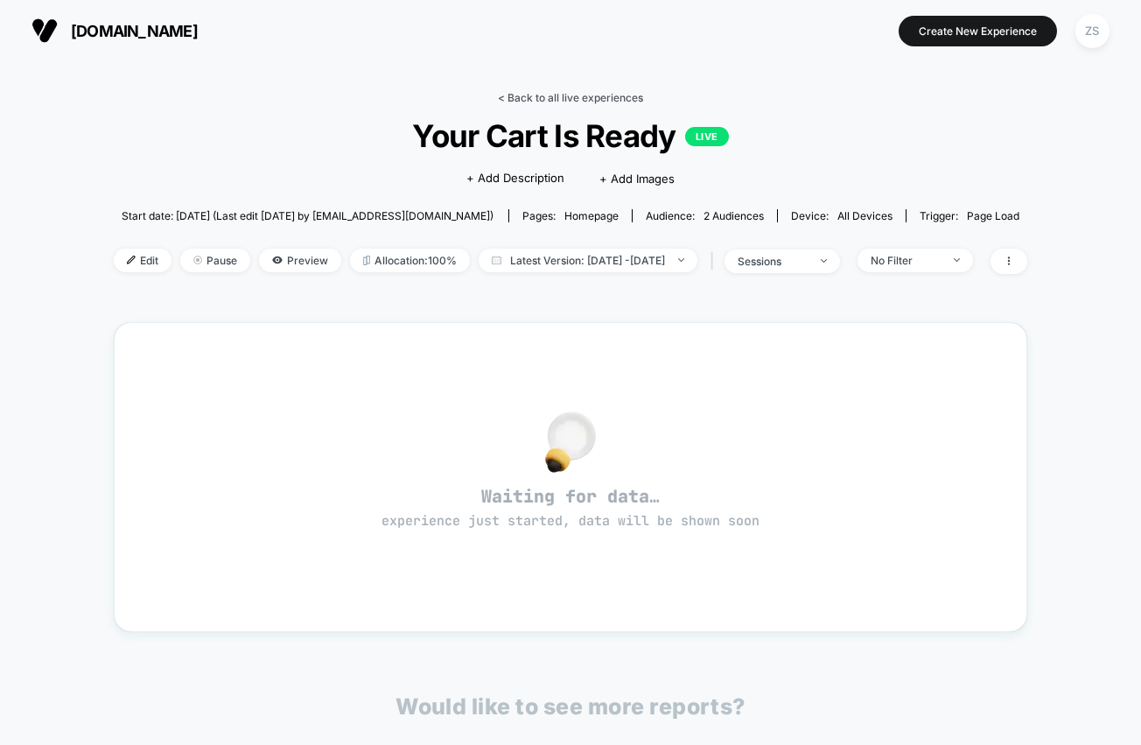
click at [549, 96] on link "< Back to all live experiences" at bounding box center [570, 97] width 145 height 13
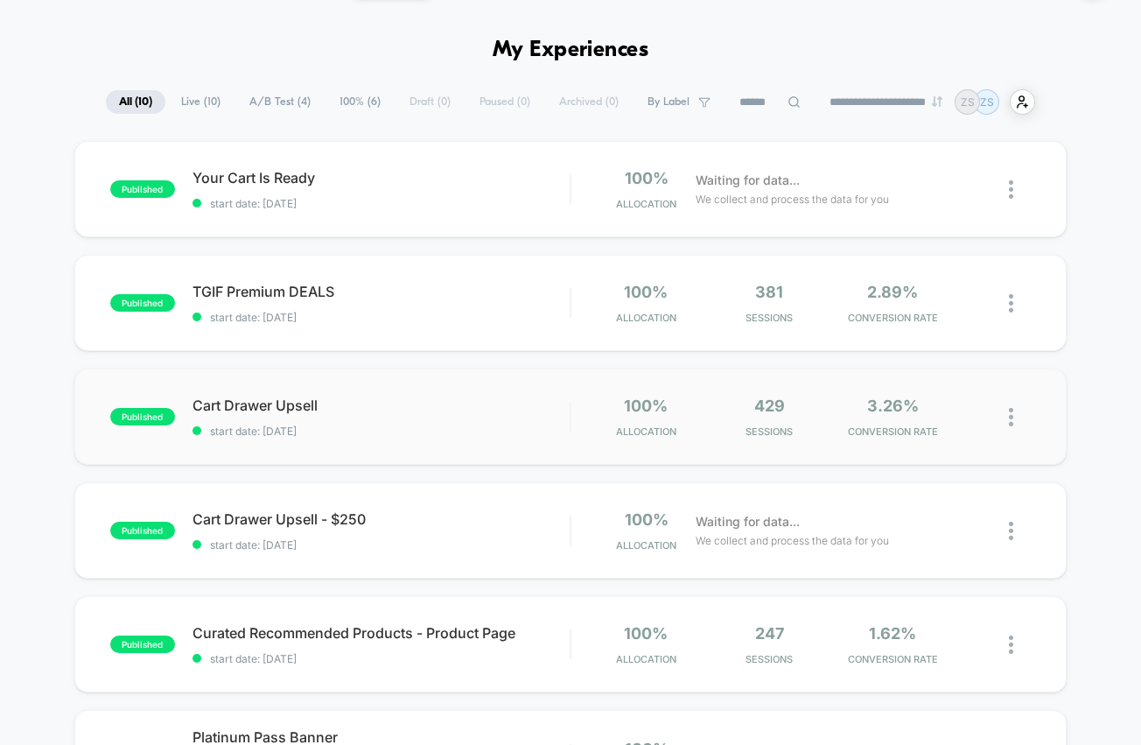
scroll to position [53, 0]
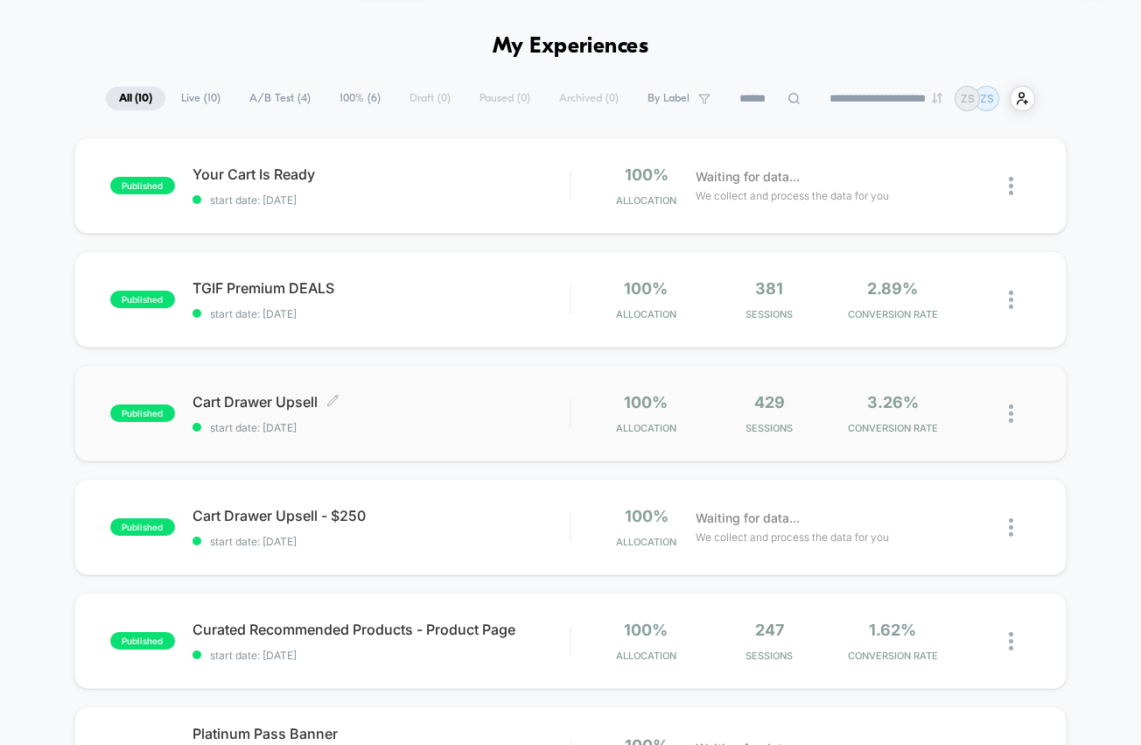
click at [540, 432] on span "start date: [DATE]" at bounding box center [380, 427] width 377 height 13
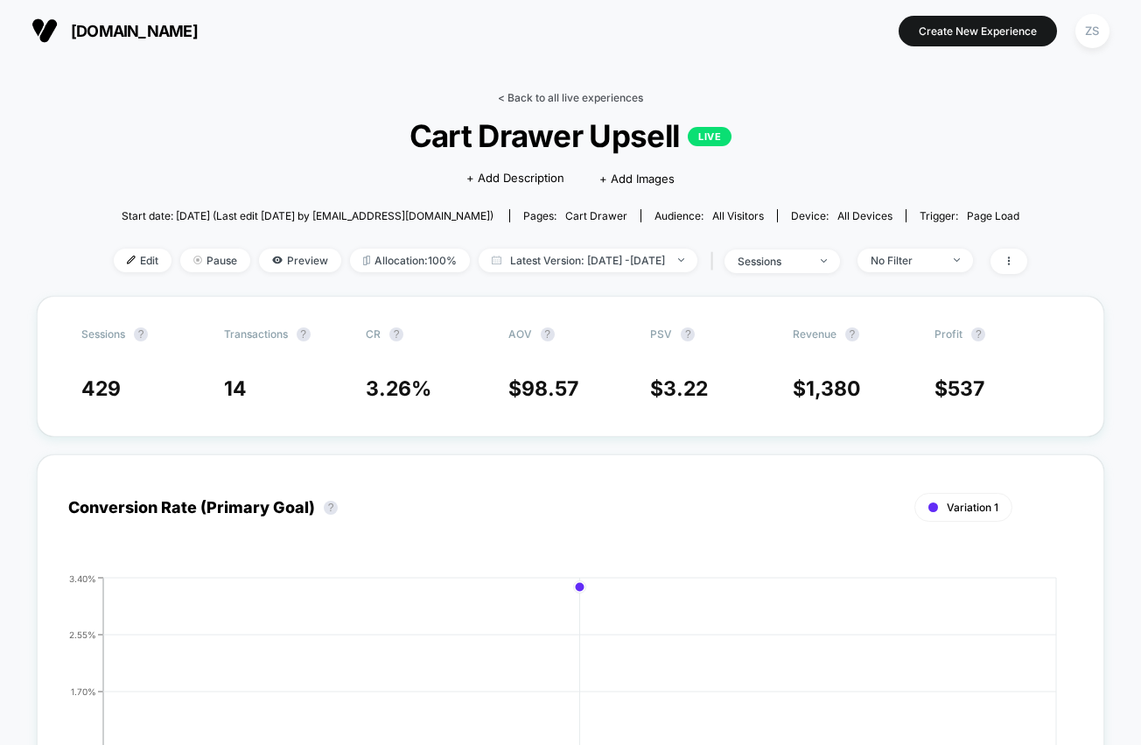
click at [545, 99] on link "< Back to all live experiences" at bounding box center [570, 97] width 145 height 13
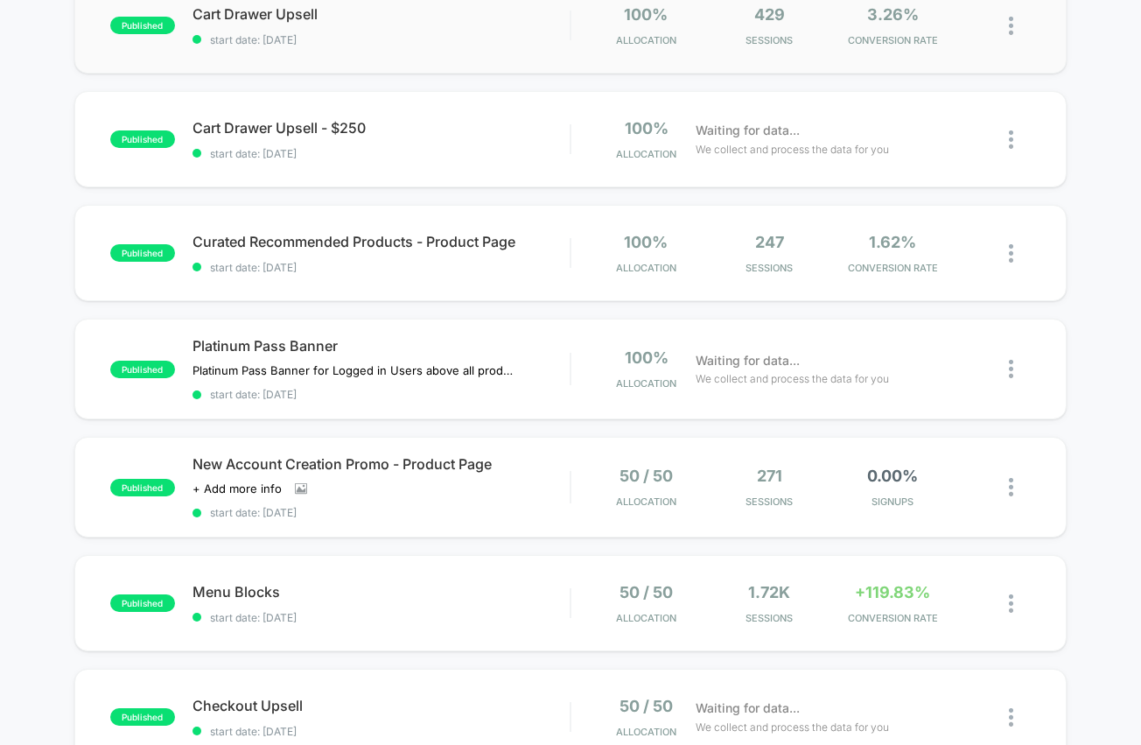
scroll to position [443, 0]
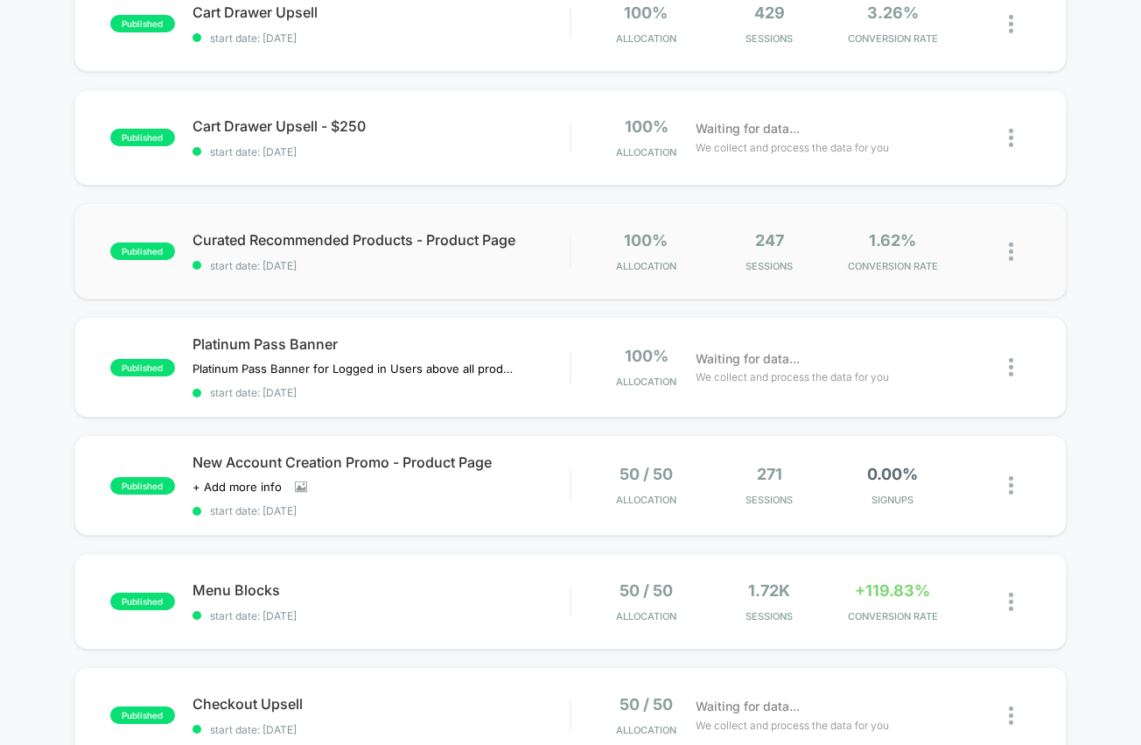
click at [500, 287] on div "published Curated Recommended Products - Product Page start date: [DATE] 100% A…" at bounding box center [570, 251] width 992 height 96
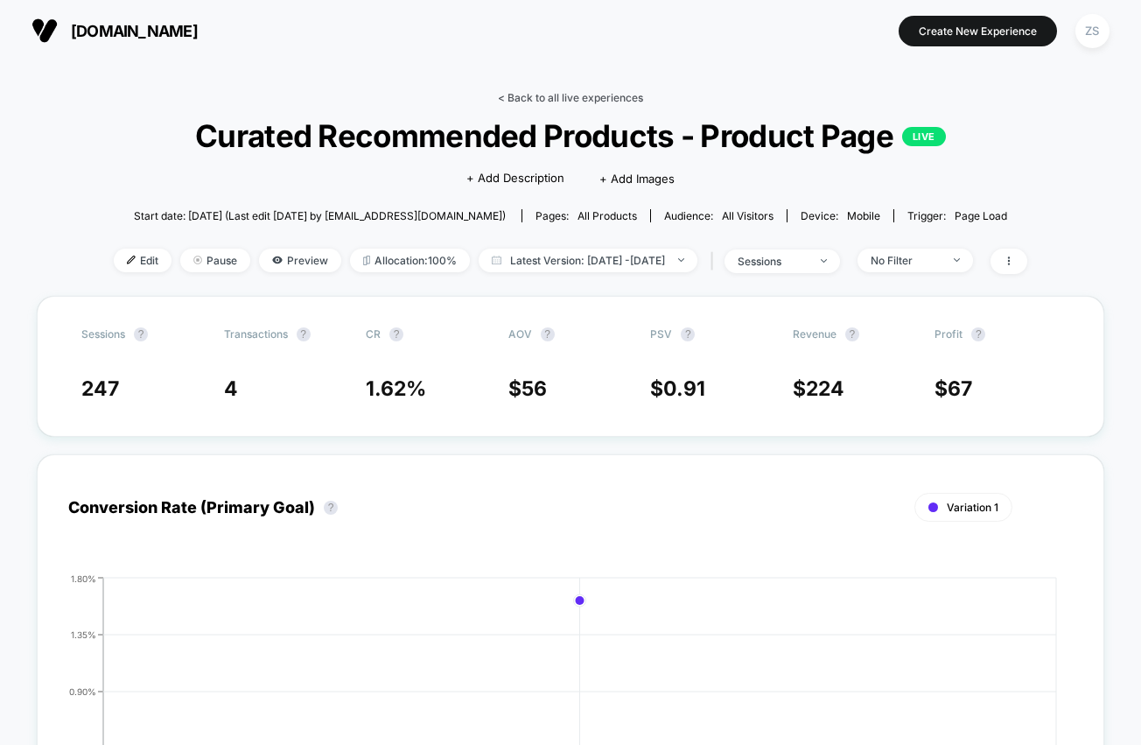
click at [546, 101] on link "< Back to all live experiences" at bounding box center [570, 97] width 145 height 13
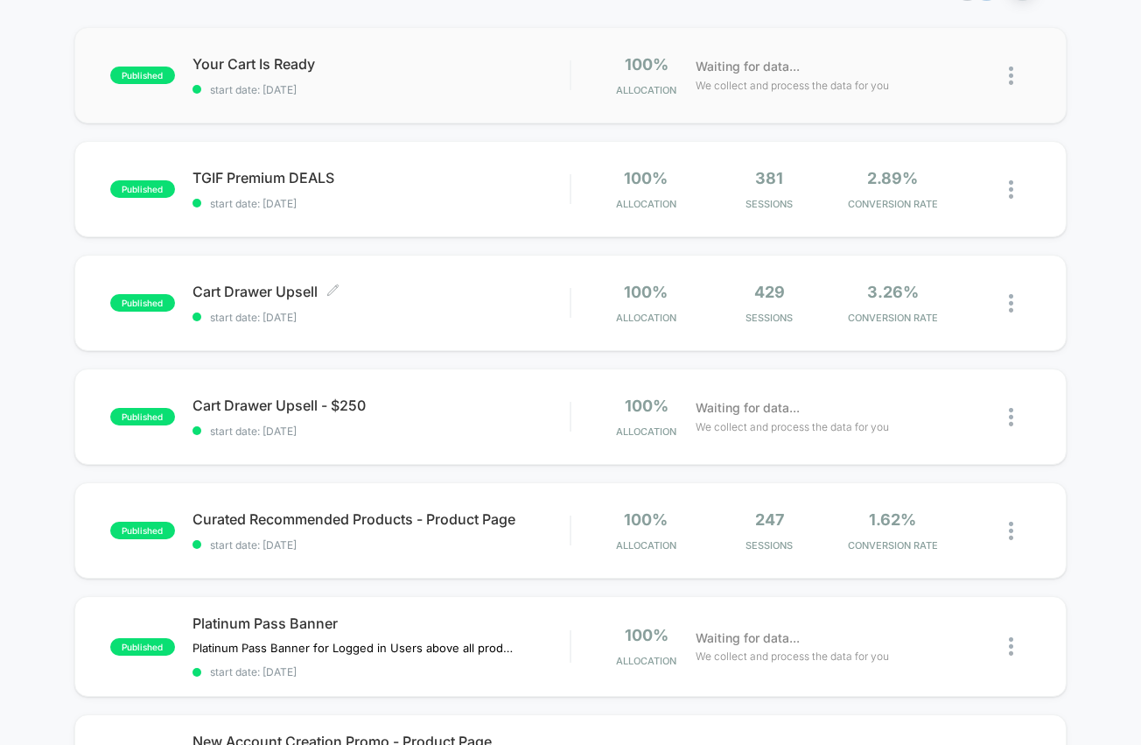
scroll to position [145, 0]
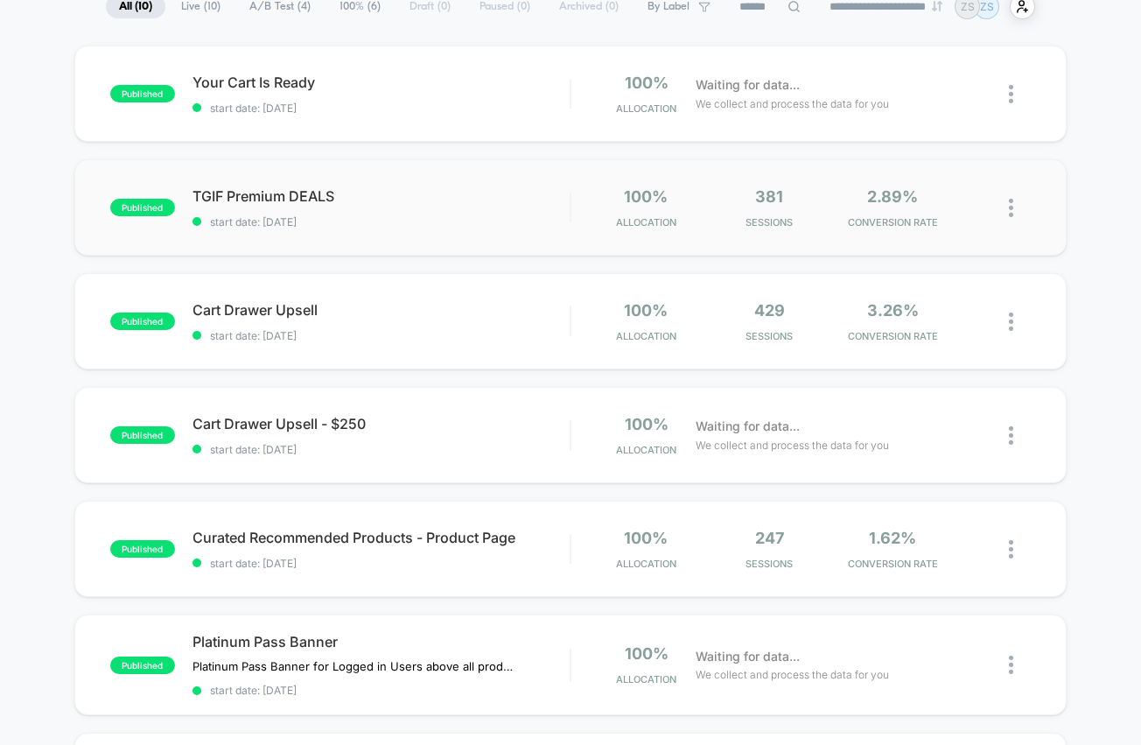
click at [500, 233] on div "published TGIF Premium DEALS start date: [DATE] 100% Allocation 381 Sessions 2.…" at bounding box center [570, 207] width 992 height 96
